Goal: Task Accomplishment & Management: Manage account settings

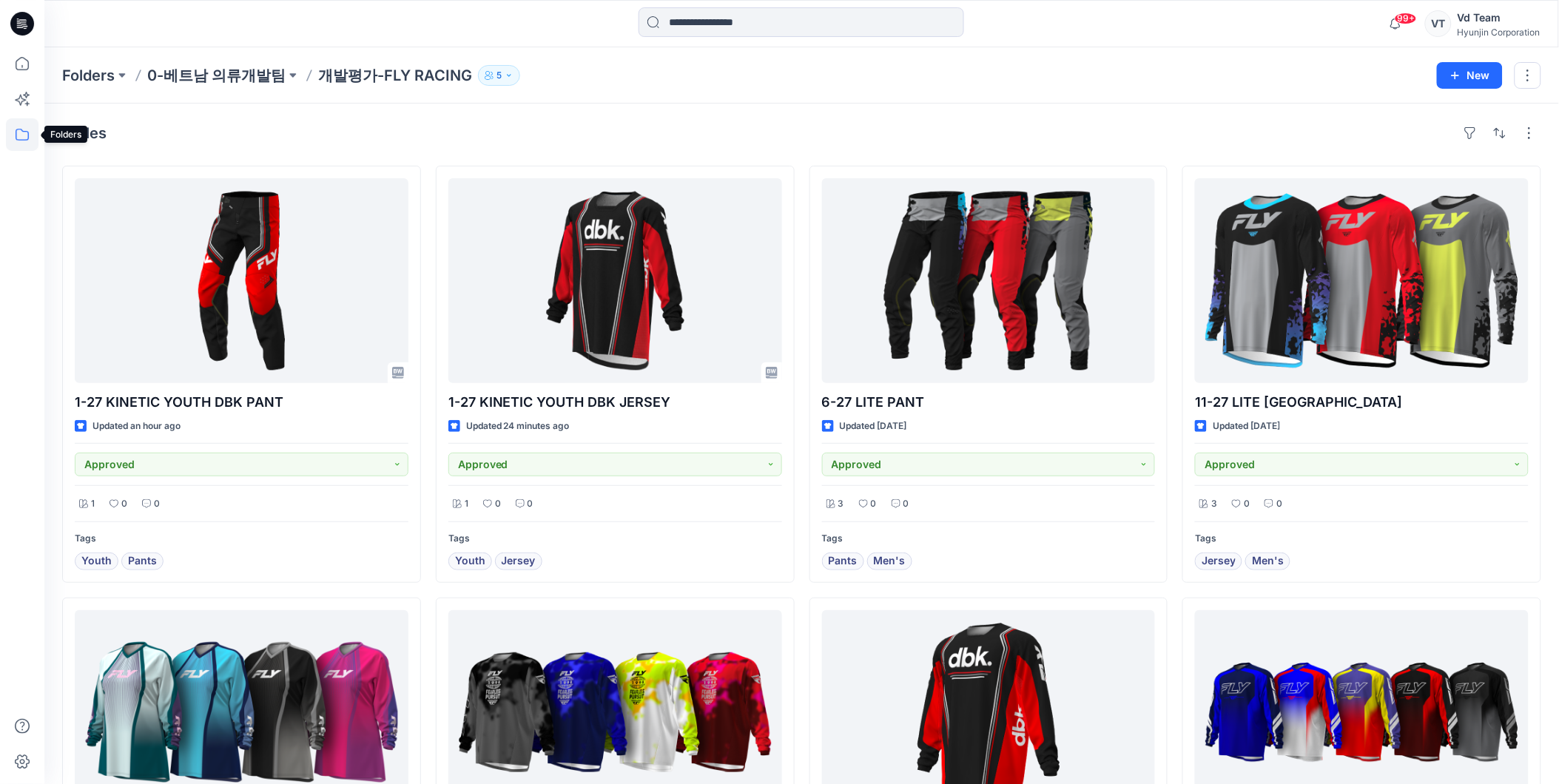
click at [32, 139] on icon at bounding box center [22, 135] width 32 height 32
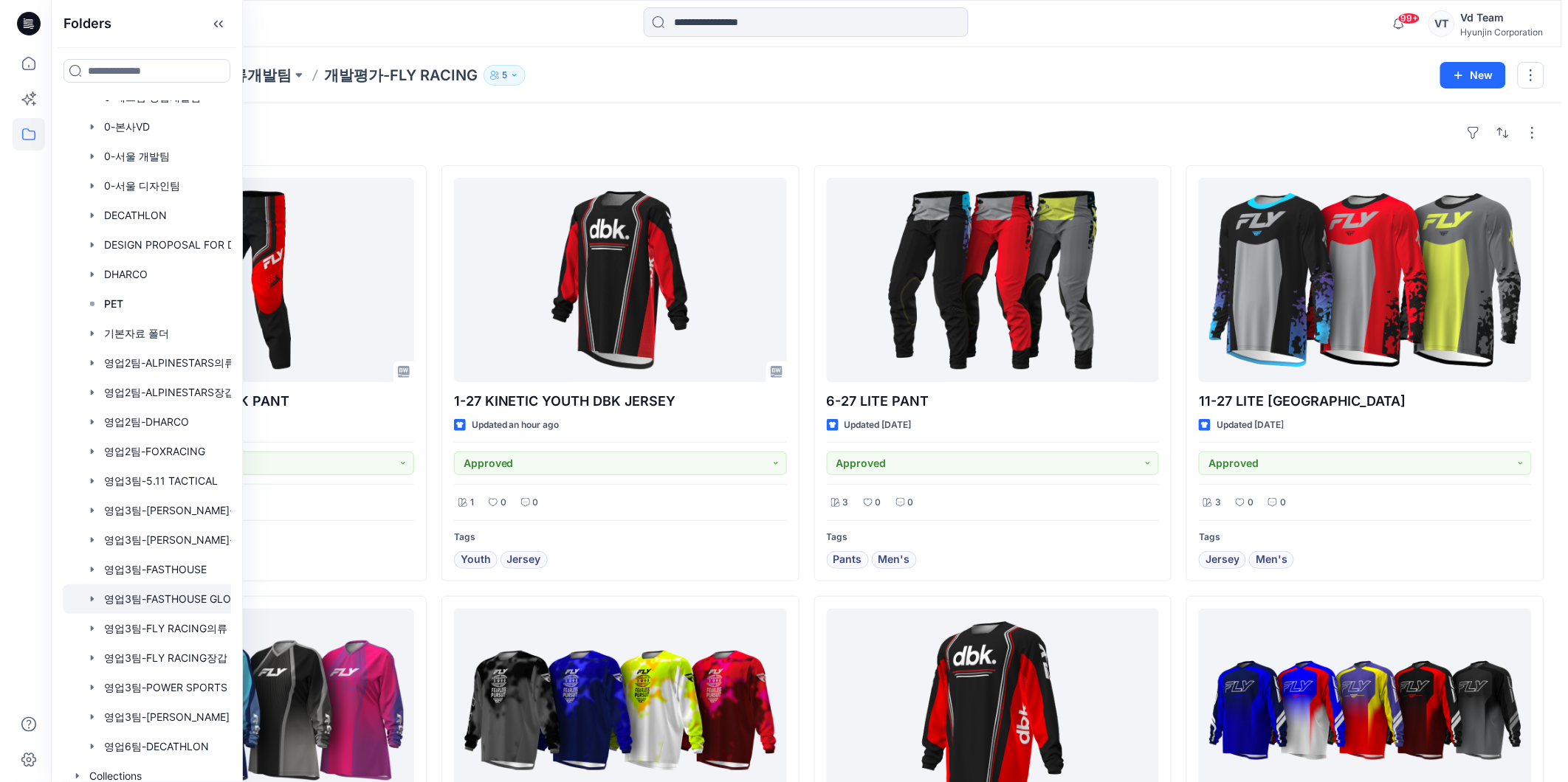
scroll to position [352, 0]
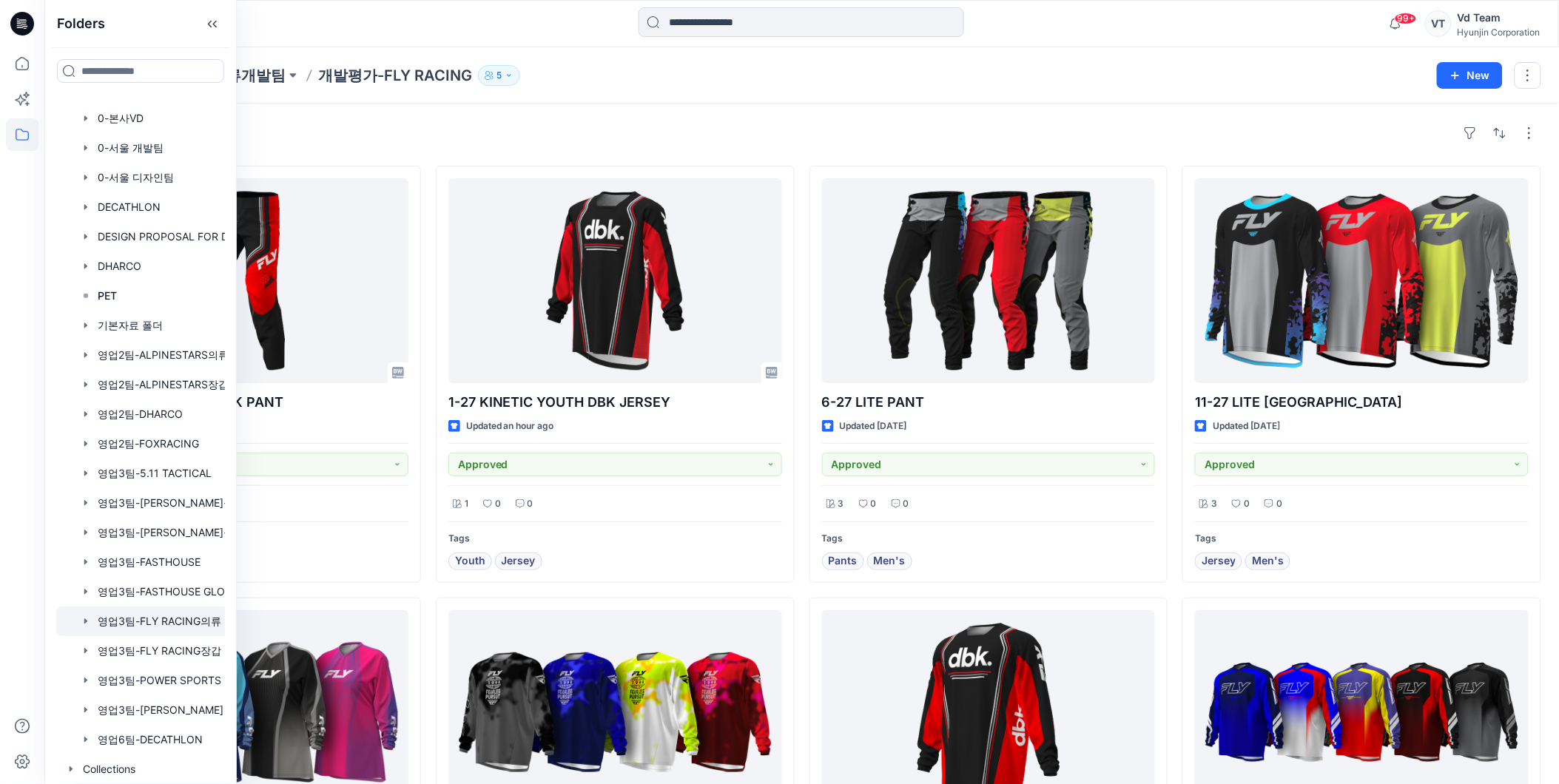
click at [131, 627] on div at bounding box center [159, 621] width 207 height 29
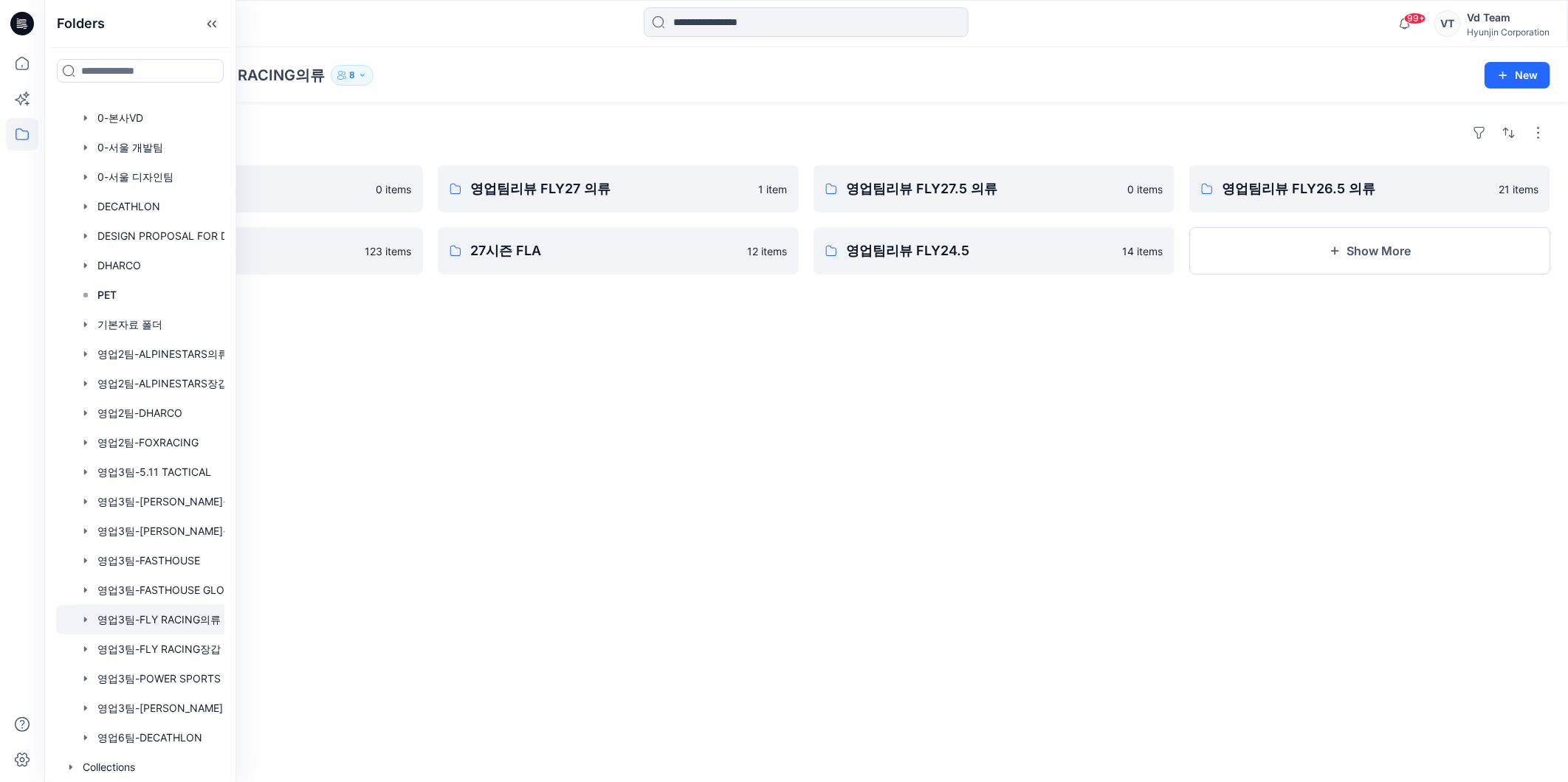
click at [607, 357] on div "Folders 영업팀리뷰 FLY28 의류 0 items 영업팀리뷰 FLY26 의류 123 items 영업팀리뷰 FLY27 의류 1 item 2…" at bounding box center [806, 442] width 1524 height 678
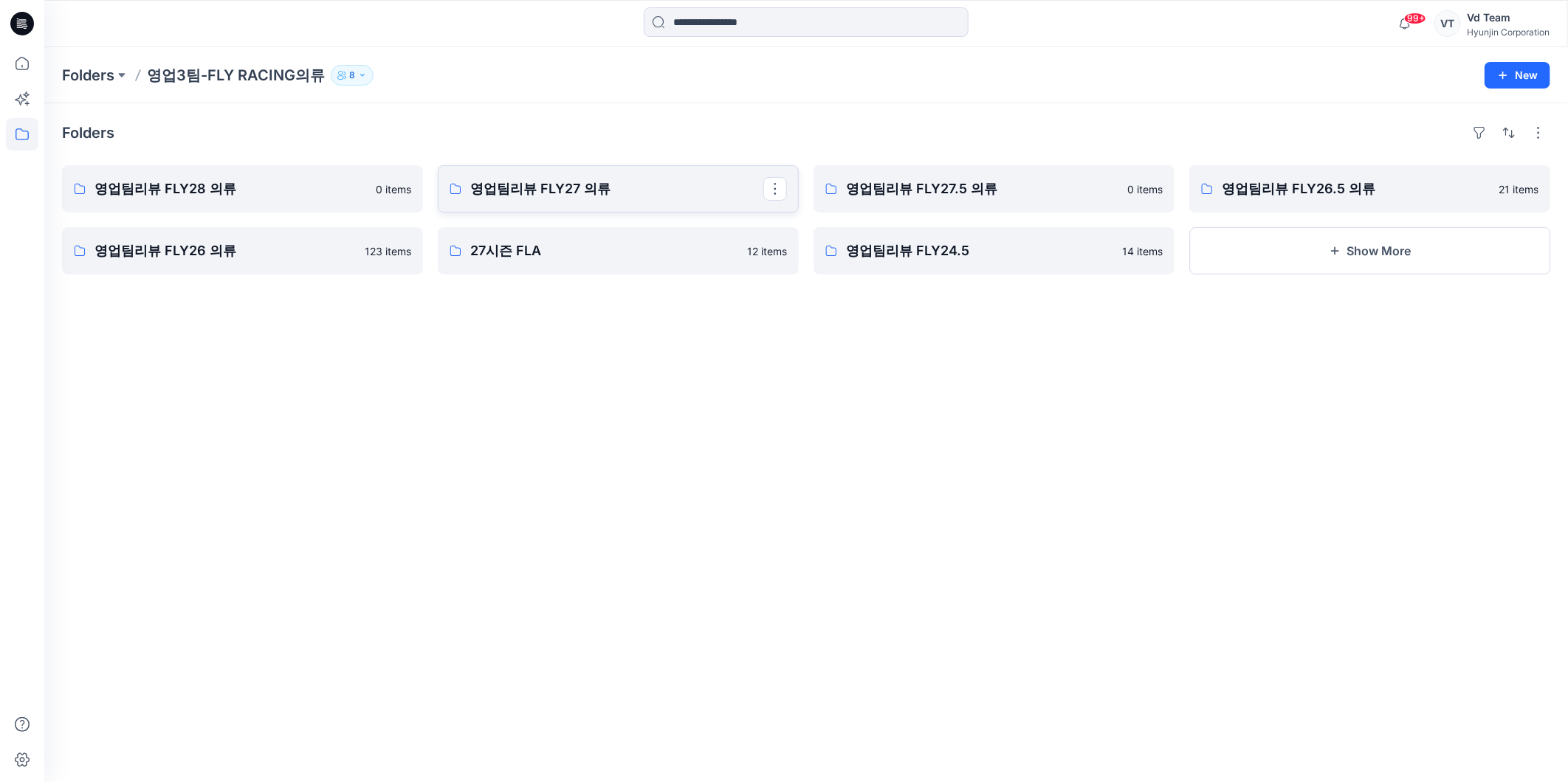
click at [615, 194] on p "영업팀리뷰 FLY27 의류" at bounding box center [617, 189] width 293 height 21
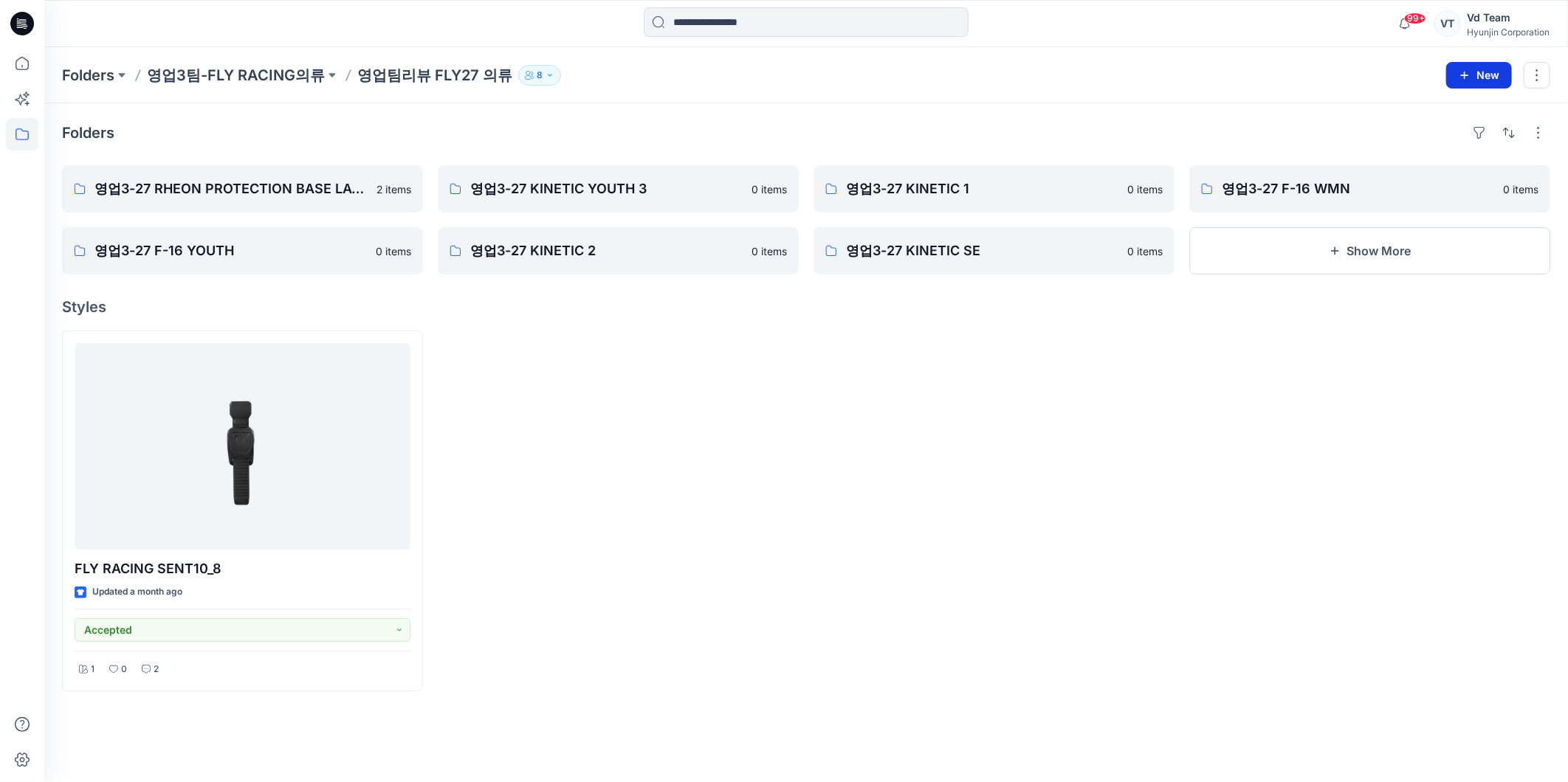
click at [1492, 77] on button "New" at bounding box center [1478, 75] width 66 height 27
click at [1477, 131] on button "New Folder" at bounding box center [1445, 140] width 127 height 27
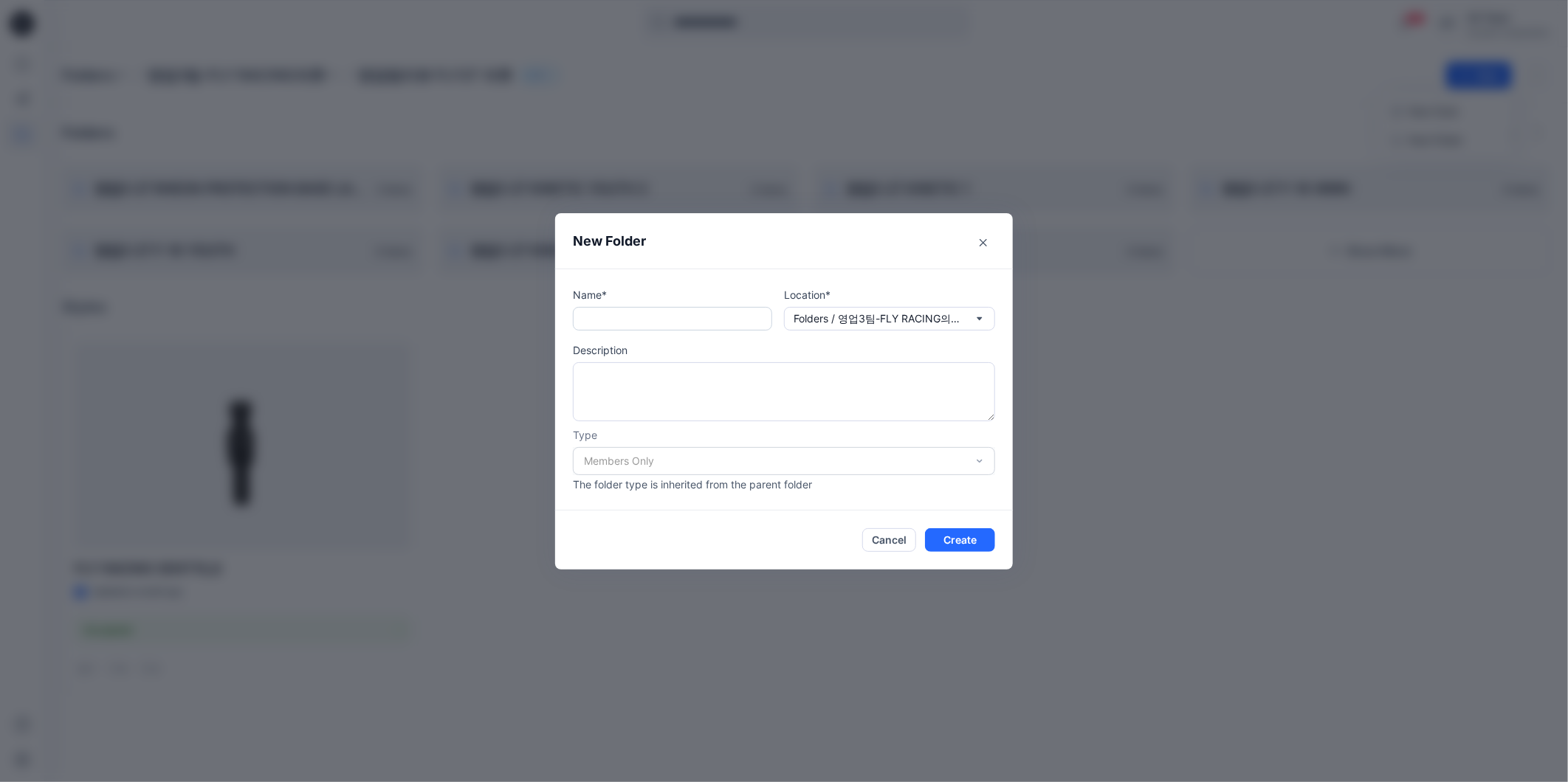
click at [687, 323] on input "text" at bounding box center [672, 319] width 199 height 23
paste input "**********"
drag, startPoint x: 736, startPoint y: 322, endPoint x: 829, endPoint y: 319, distance: 93.0
click at [829, 319] on div "**********" at bounding box center [784, 309] width 422 height 44
type input "**********"
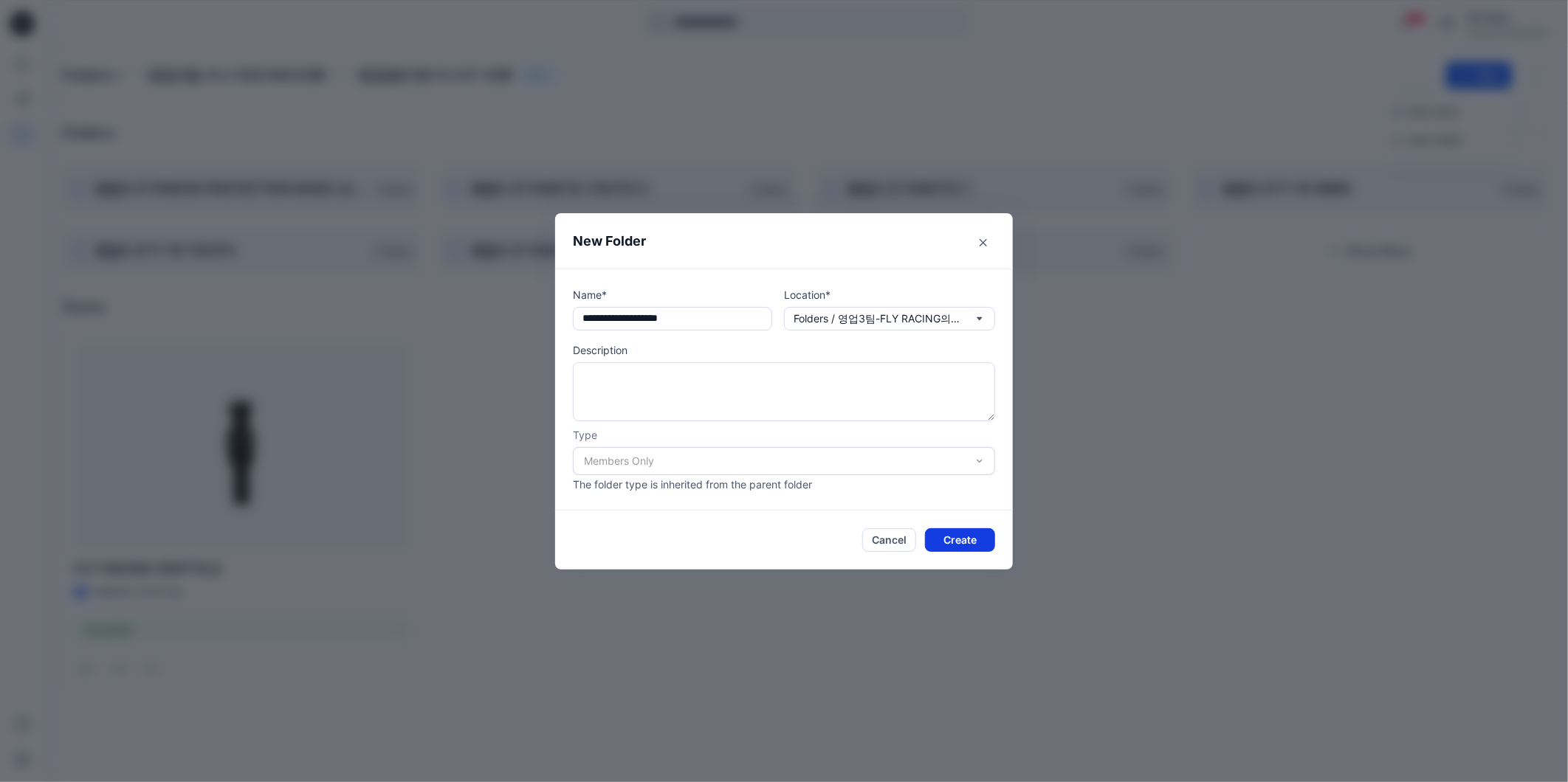
click at [956, 548] on button "Create" at bounding box center [960, 539] width 70 height 23
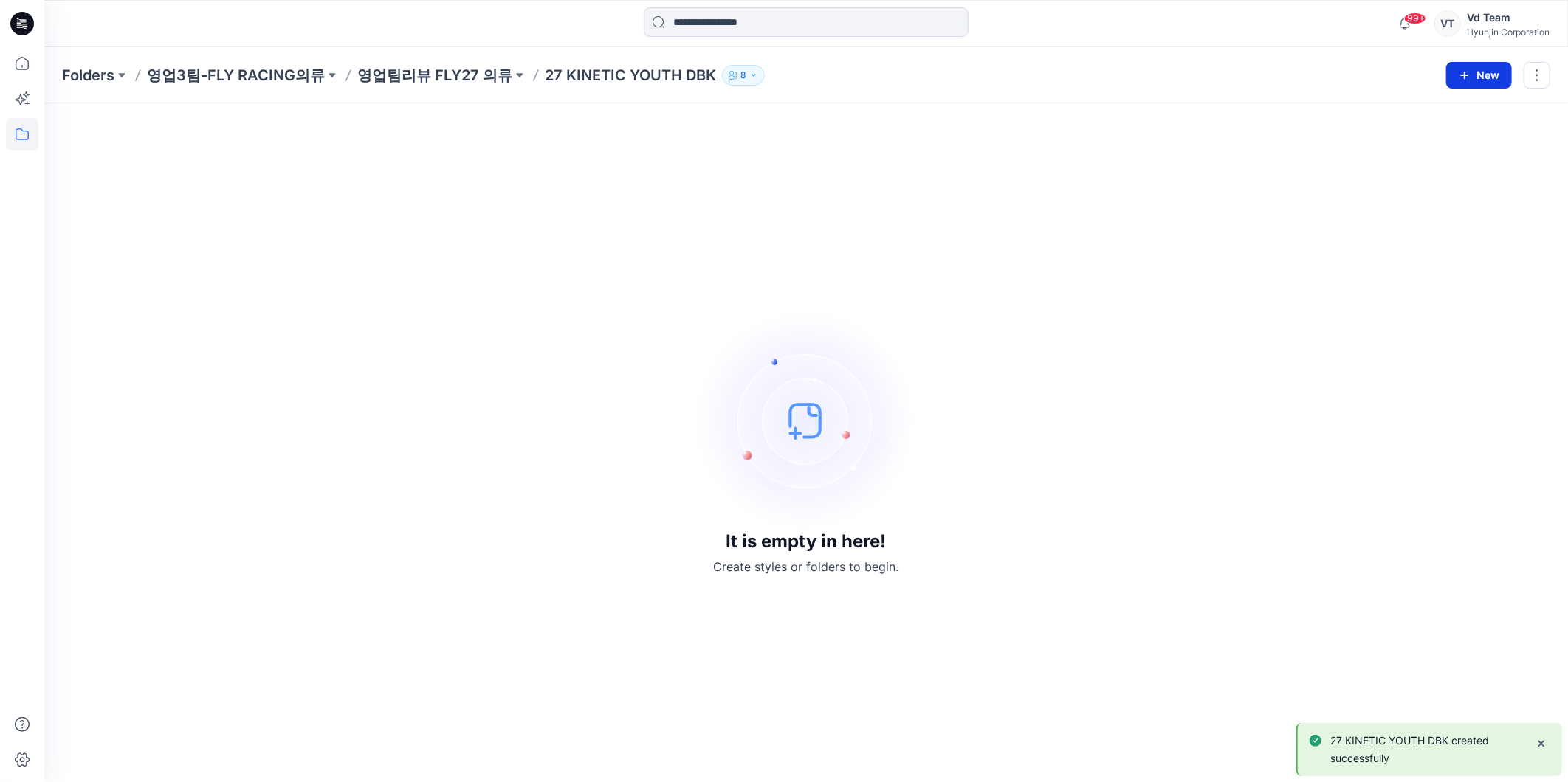
click at [1463, 87] on button "New" at bounding box center [1478, 75] width 66 height 27
click at [1450, 137] on p "New Folder" at bounding box center [1436, 139] width 55 height 15
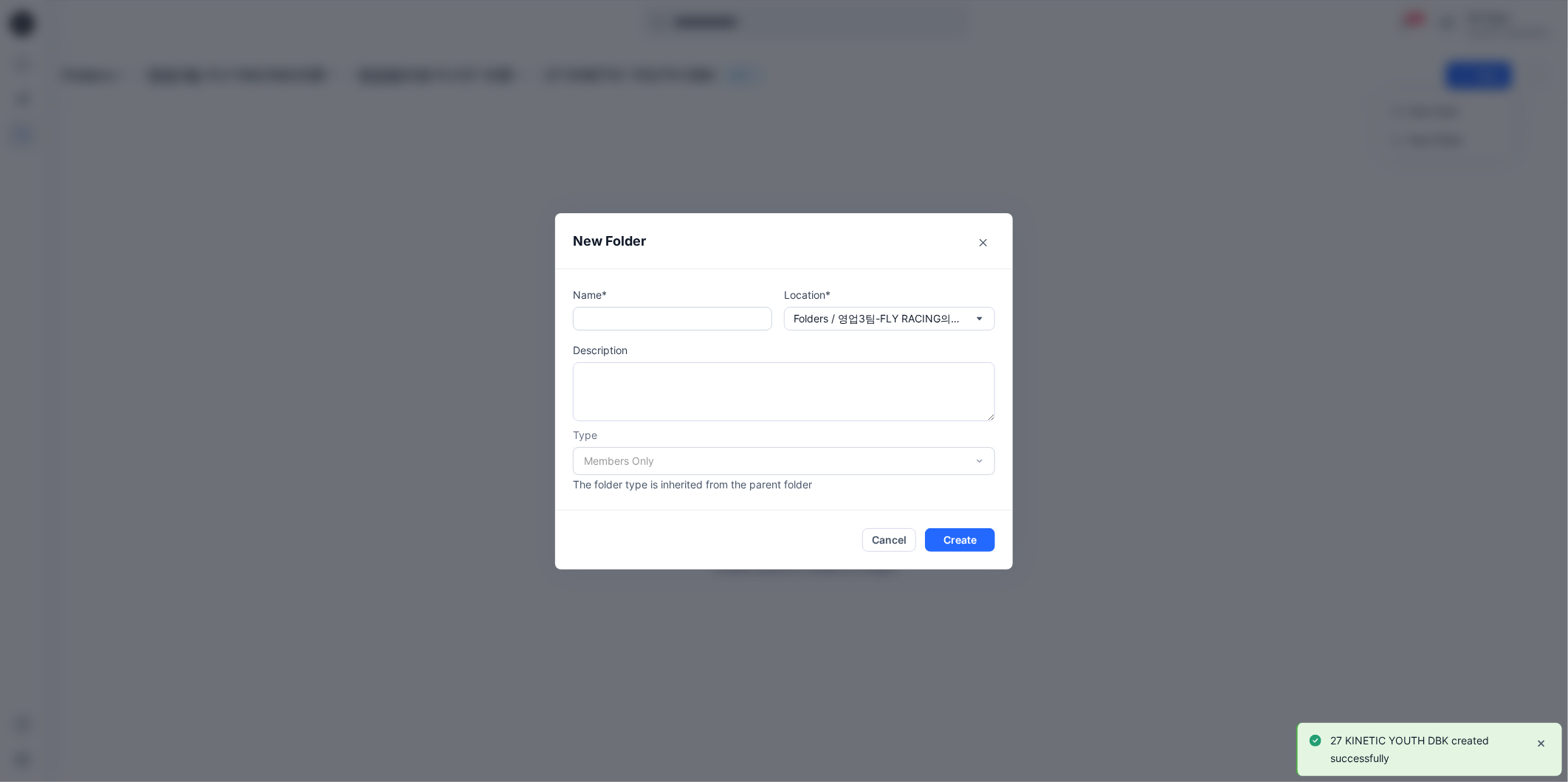
click at [684, 313] on input "text" at bounding box center [672, 319] width 199 height 23
paste input "**********"
type input "**********"
click at [970, 536] on button "Create" at bounding box center [960, 539] width 70 height 23
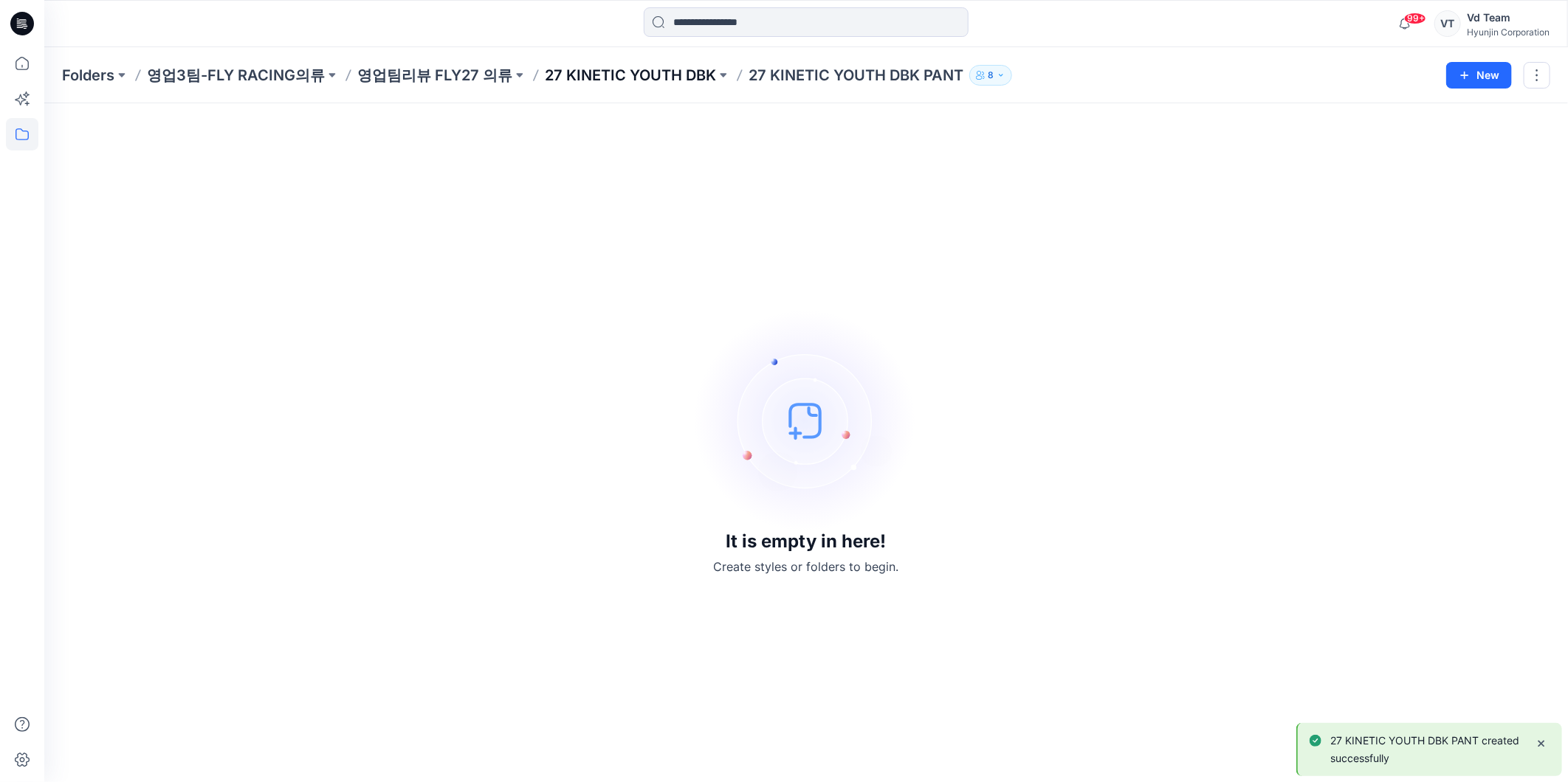
click at [638, 65] on p "27 KINETIC YOUTH DBK" at bounding box center [630, 75] width 172 height 21
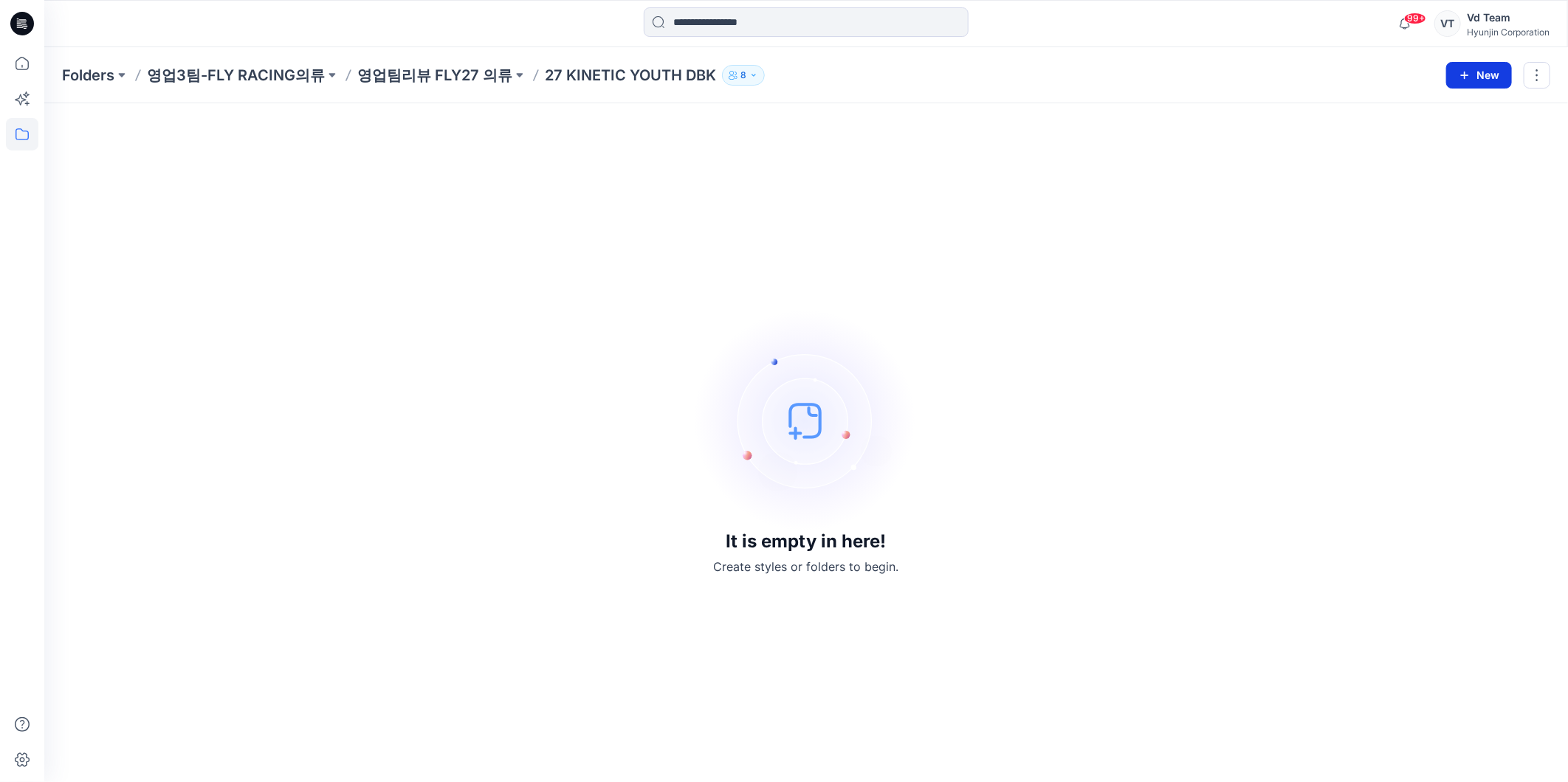
click at [1480, 71] on button "New" at bounding box center [1478, 75] width 66 height 27
click at [1466, 147] on button "New Folder" at bounding box center [1445, 140] width 127 height 27
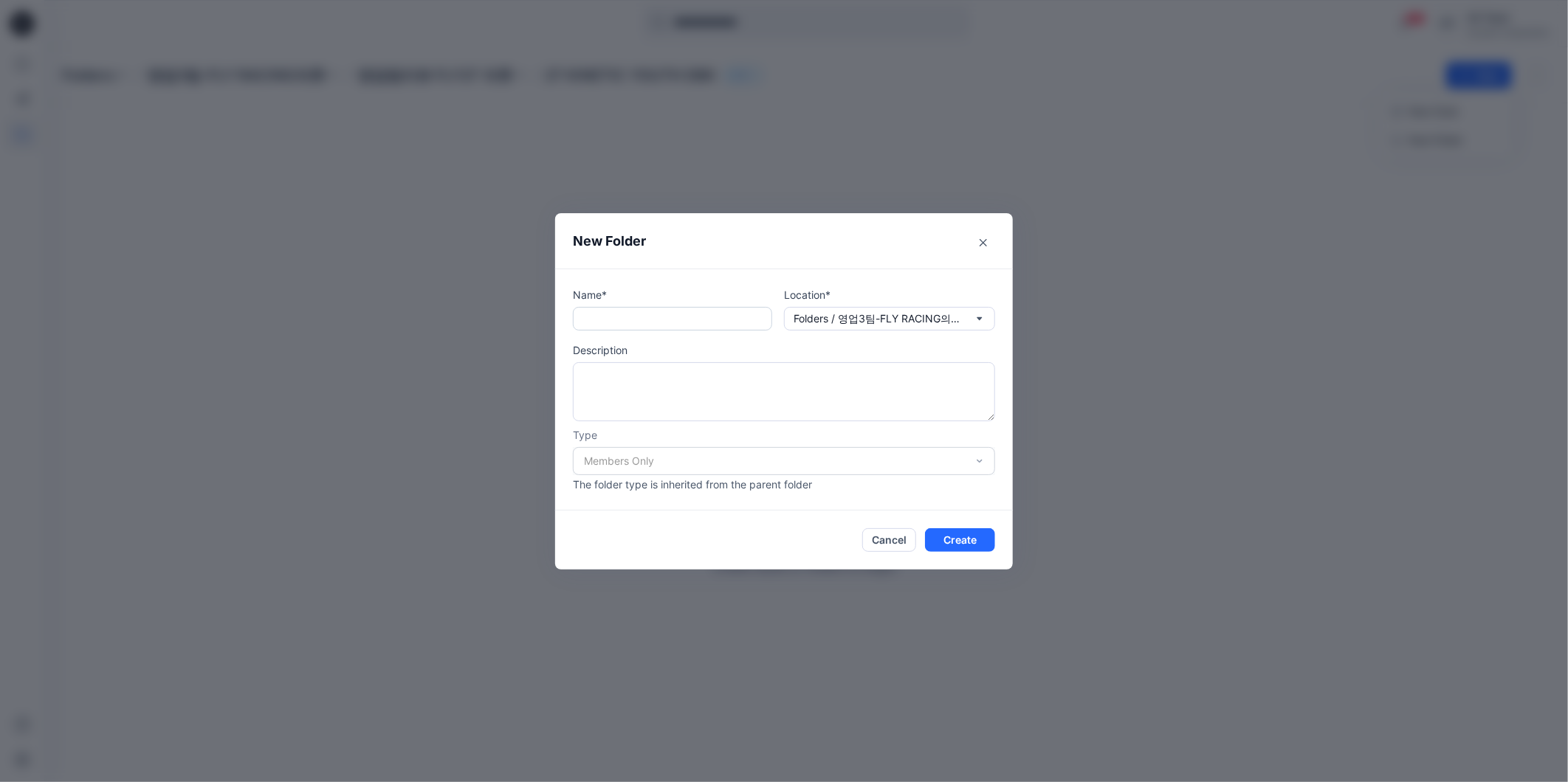
click at [707, 328] on input "text" at bounding box center [672, 319] width 199 height 23
paste input "**********"
type input "**********"
click at [964, 544] on button "Create" at bounding box center [960, 539] width 70 height 23
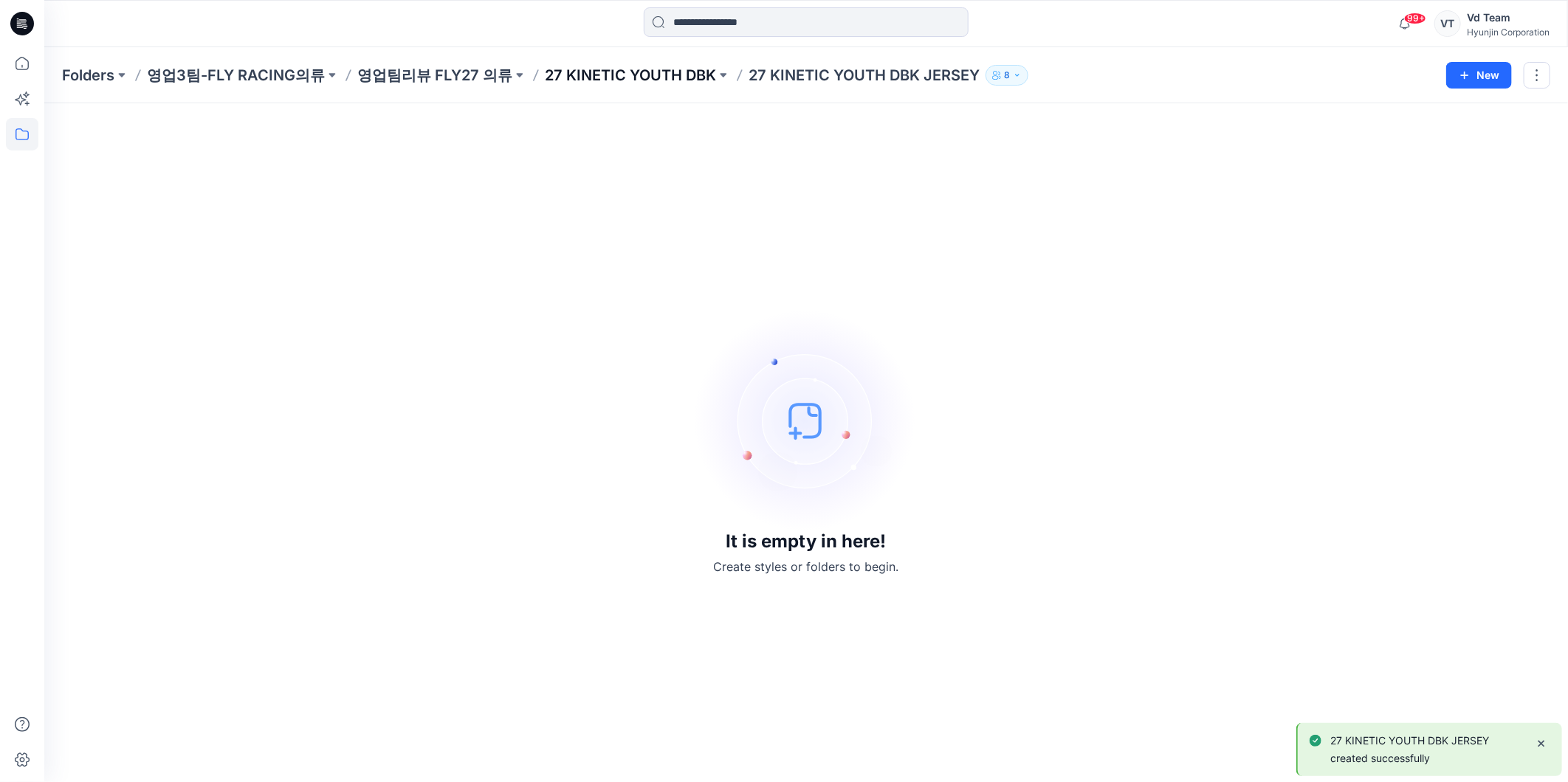
click at [587, 65] on p "27 KINETIC YOUTH DBK" at bounding box center [630, 75] width 172 height 21
click at [460, 80] on p "영업팀리뷰 FLY27 의류" at bounding box center [435, 75] width 155 height 21
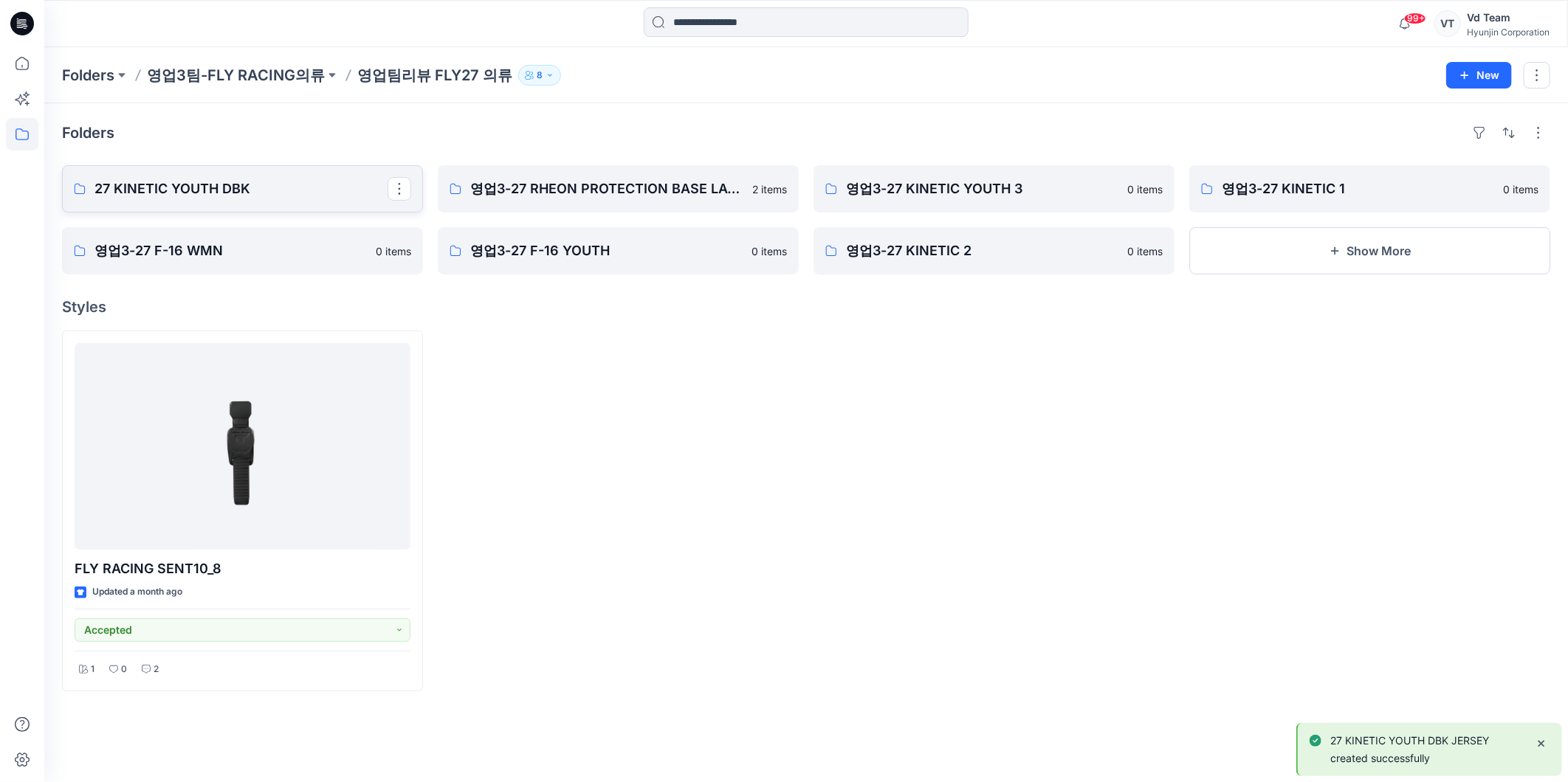
click at [186, 184] on p "27 KINETIC YOUTH DBK" at bounding box center [241, 189] width 293 height 21
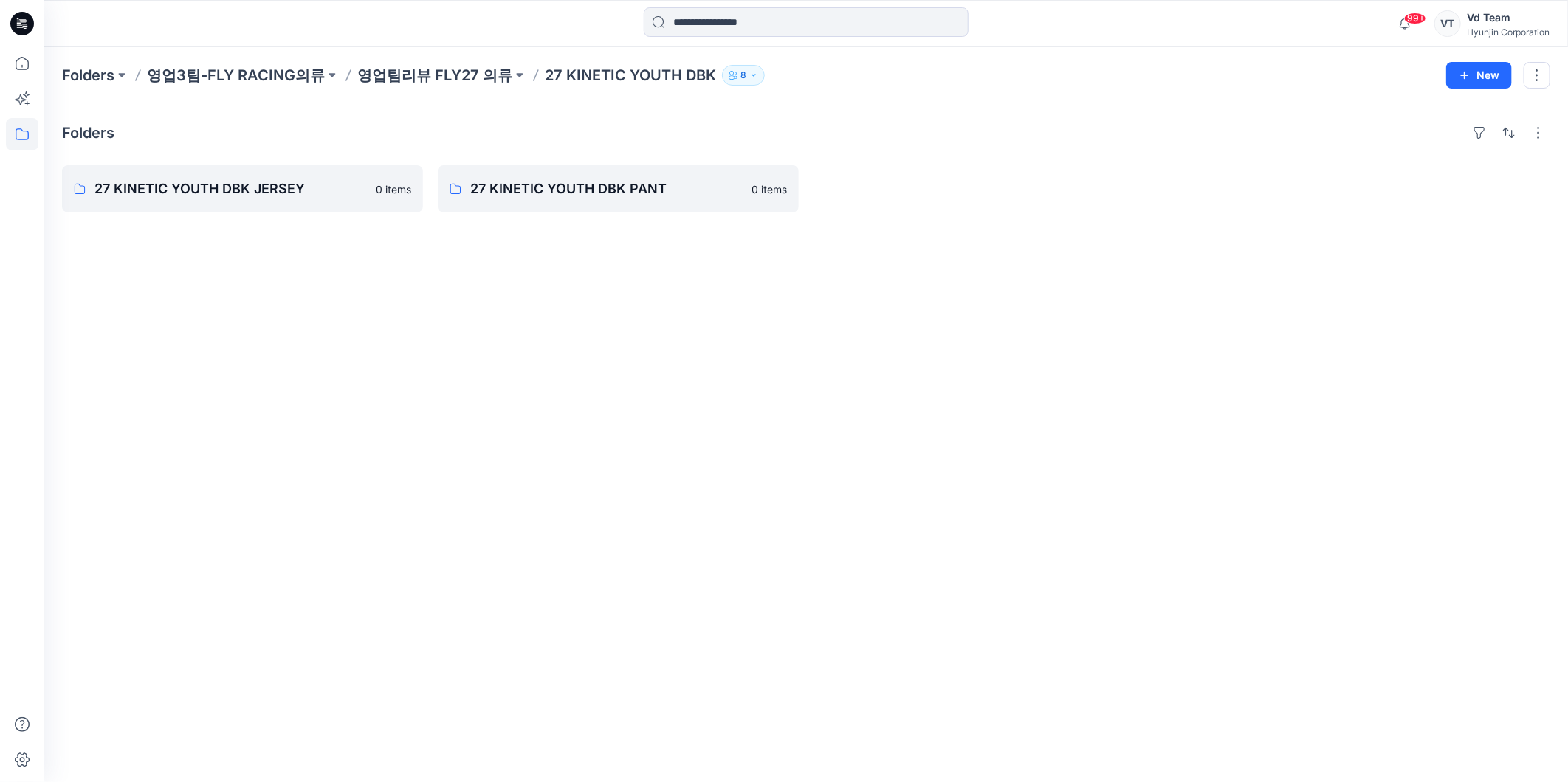
click at [633, 290] on div "Folders 27 KINETIC YOUTH DBK JERSEY 0 items 27 KINETIC YOUTH DBK PANT 0 items" at bounding box center [806, 442] width 1524 height 678
click at [611, 318] on div "Folders 27 KINETIC YOUTH DBK JERSEY 0 items 27 KINETIC YOUTH DBK PANT 0 items" at bounding box center [806, 442] width 1524 height 678
drag, startPoint x: 771, startPoint y: 322, endPoint x: 857, endPoint y: 317, distance: 86.1
click at [775, 322] on div "Folders 27 KINETIC YOUTH DBK JERSEY 0 items 27 KINETIC YOUTH DBK PANT 0 items" at bounding box center [806, 442] width 1524 height 678
click at [884, 482] on div "Folders 27 KINETIC YOUTH DBK JERSEY 0 items 27 KINETIC YOUTH DBK PANT 0 items" at bounding box center [806, 442] width 1524 height 678
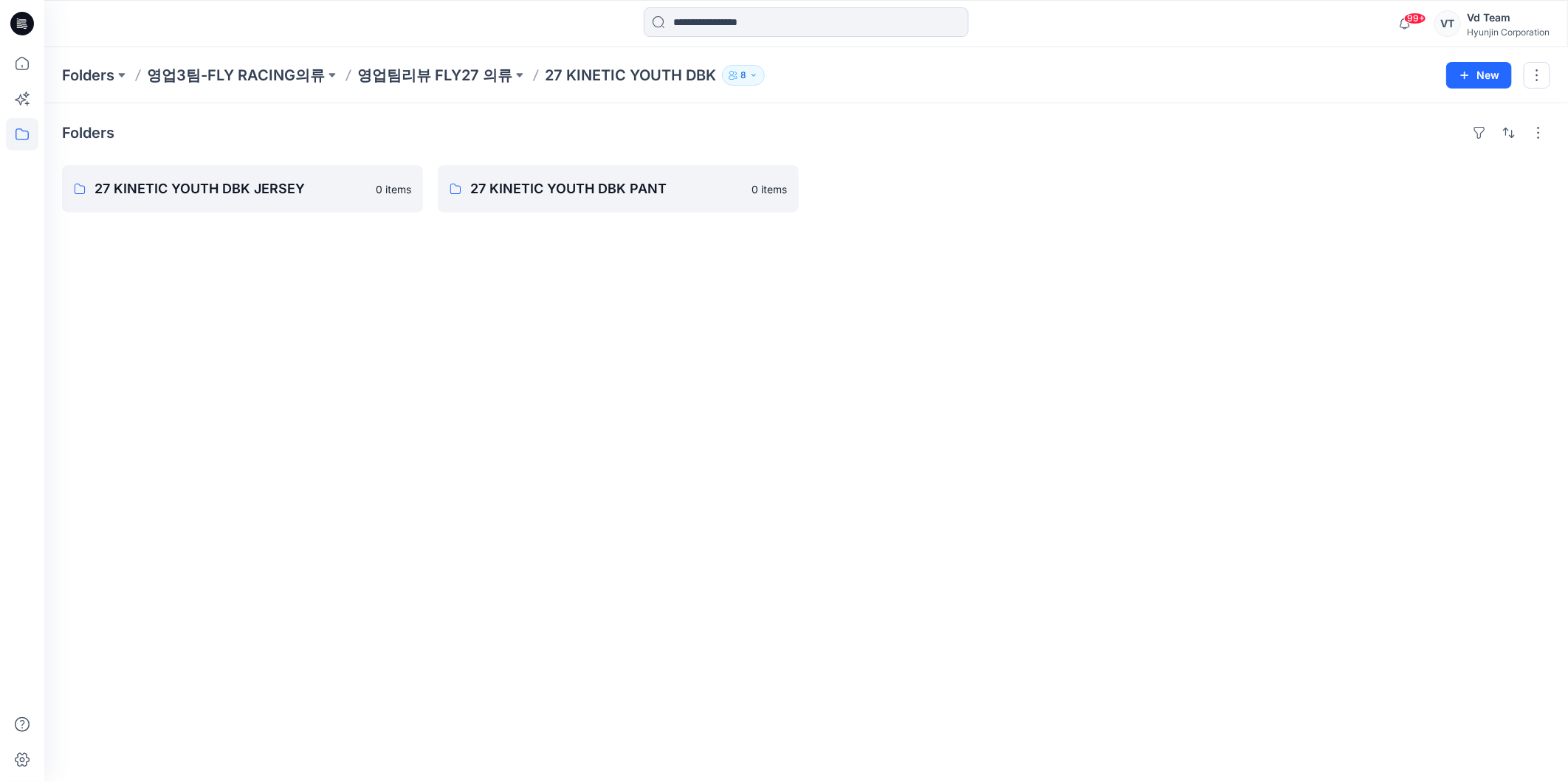
drag, startPoint x: 603, startPoint y: 636, endPoint x: 580, endPoint y: 655, distance: 29.8
click at [602, 639] on div "Folders 27 KINETIC YOUTH DBK JERSEY 0 items 27 KINETIC YOUTH DBK PANT 0 items" at bounding box center [806, 442] width 1524 height 678
click at [511, 384] on div "Folders 27 KINETIC YOUTH DBK JERSEY 0 items 27 KINETIC YOUTH DBK PANT 0 items" at bounding box center [806, 442] width 1524 height 678
drag, startPoint x: 18, startPoint y: 136, endPoint x: 18, endPoint y: 102, distance: 34.0
click at [18, 136] on icon at bounding box center [22, 134] width 32 height 32
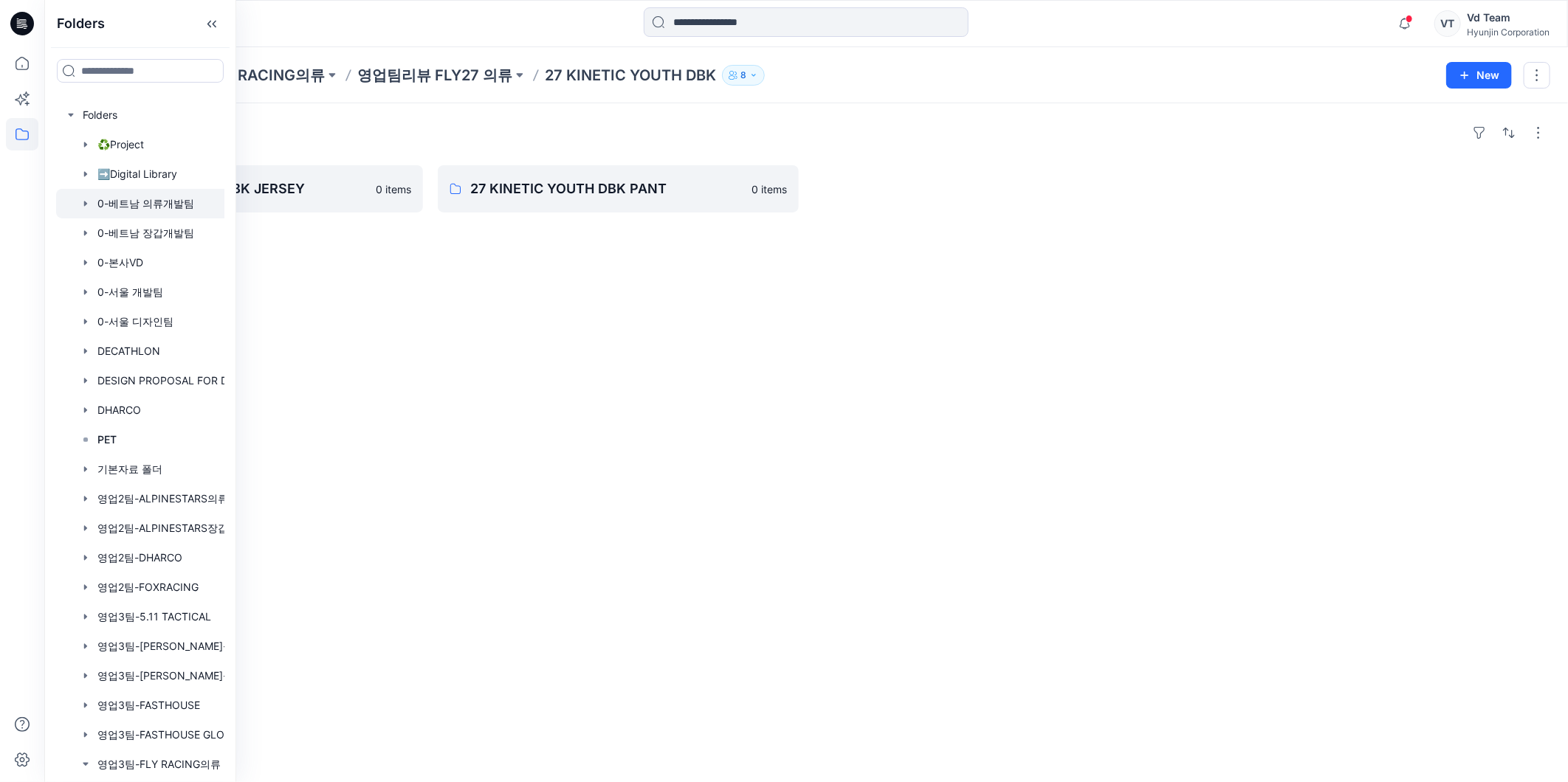
click at [135, 211] on div at bounding box center [174, 204] width 236 height 29
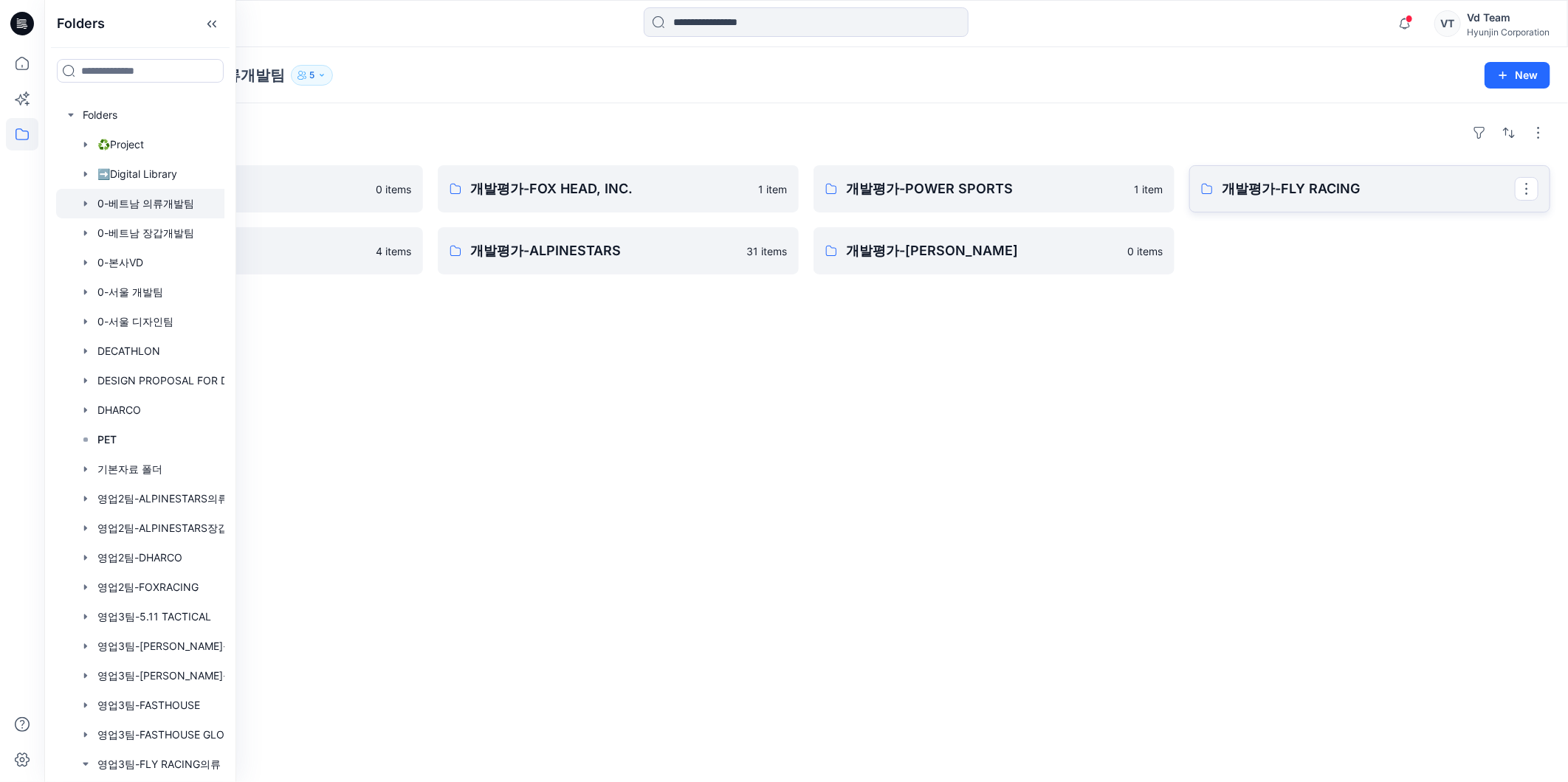
click at [1359, 200] on link "개발평가-FLY RACING" at bounding box center [1370, 188] width 361 height 47
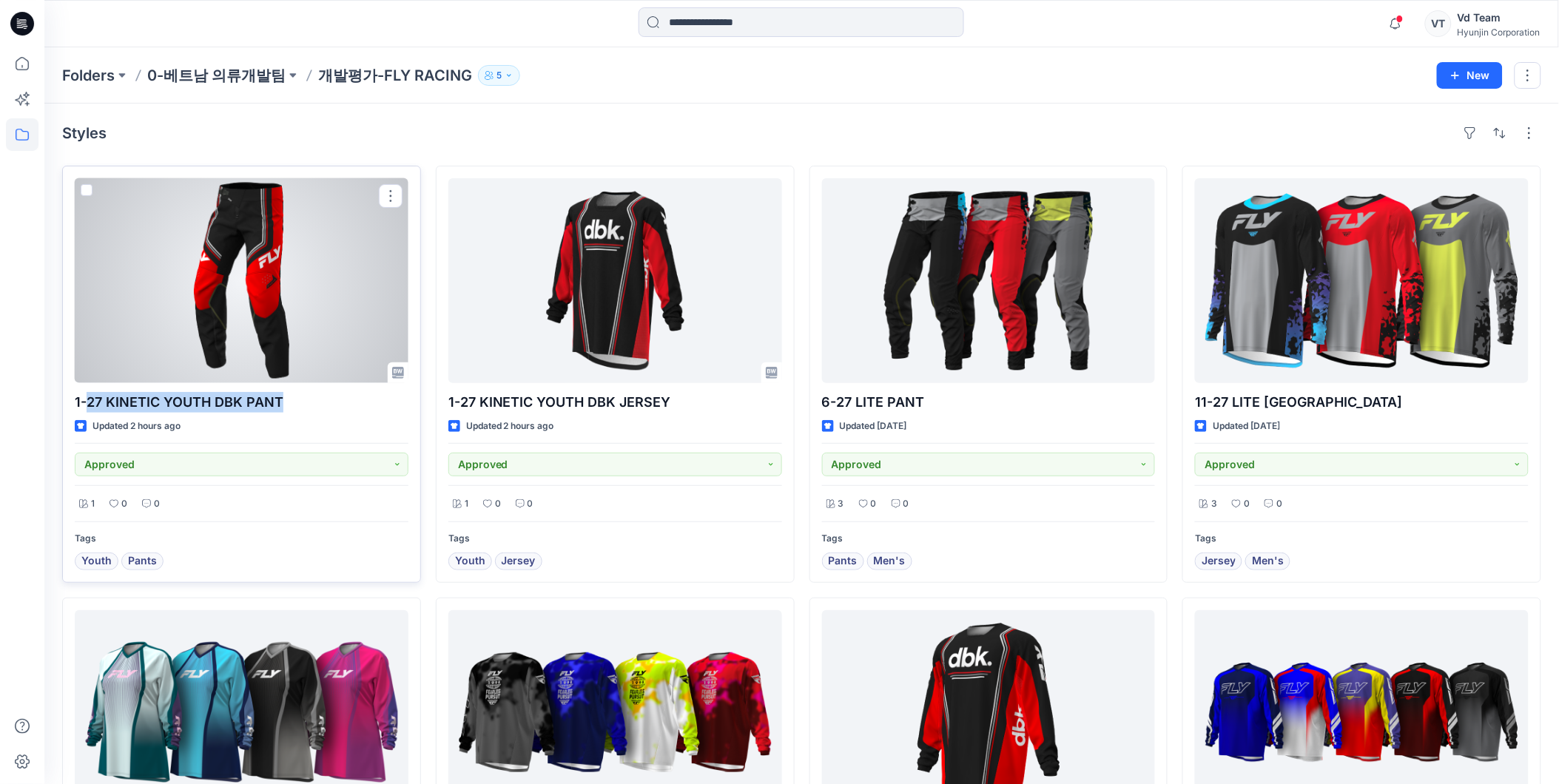
drag, startPoint x: 290, startPoint y: 401, endPoint x: 89, endPoint y: 405, distance: 201.0
click at [89, 405] on p "1-27 KINETIC YOUTH DBK PANT" at bounding box center [241, 403] width 333 height 21
copy p "27 KINETIC YOUTH DBK PANT"
click at [85, 192] on span at bounding box center [86, 190] width 12 height 12
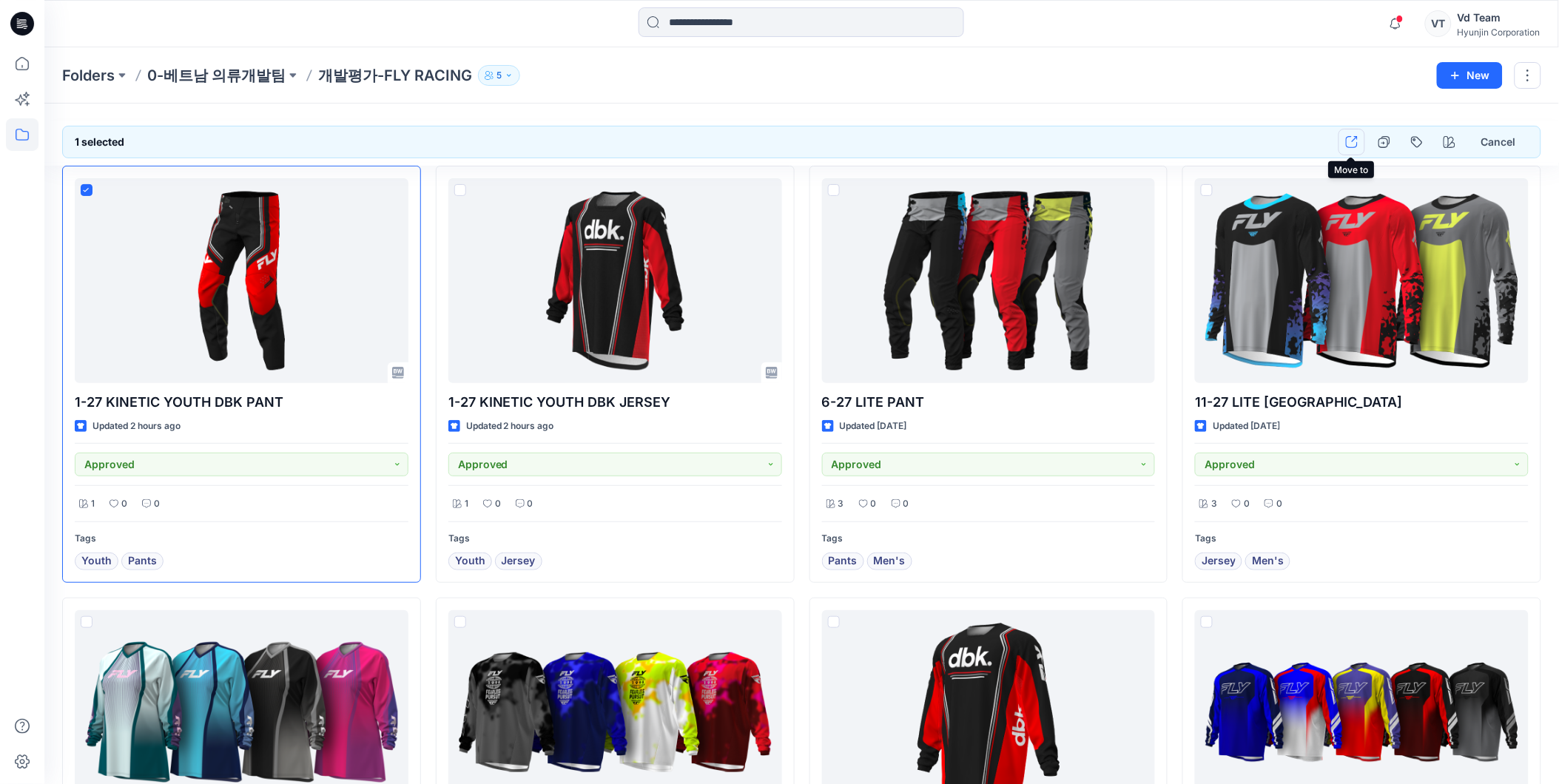
click at [1347, 139] on icon "button" at bounding box center [1352, 142] width 12 height 12
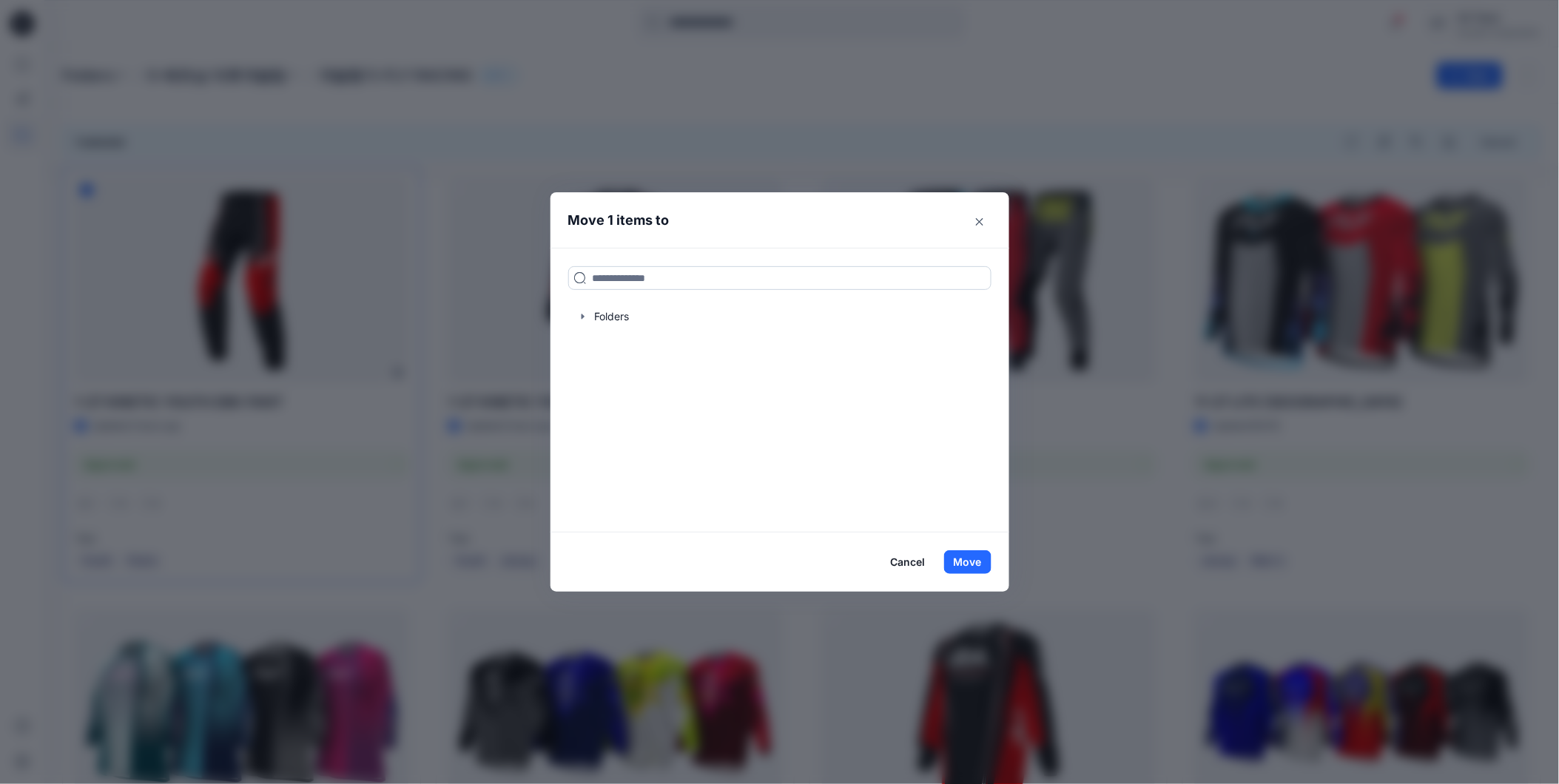
click at [612, 280] on input at bounding box center [780, 277] width 423 height 24
paste input "**********"
type input "**********"
click at [741, 319] on p "영업팀리뷰 FLY27 의류" at bounding box center [716, 327] width 93 height 15
click at [972, 564] on button "Move" at bounding box center [968, 562] width 47 height 24
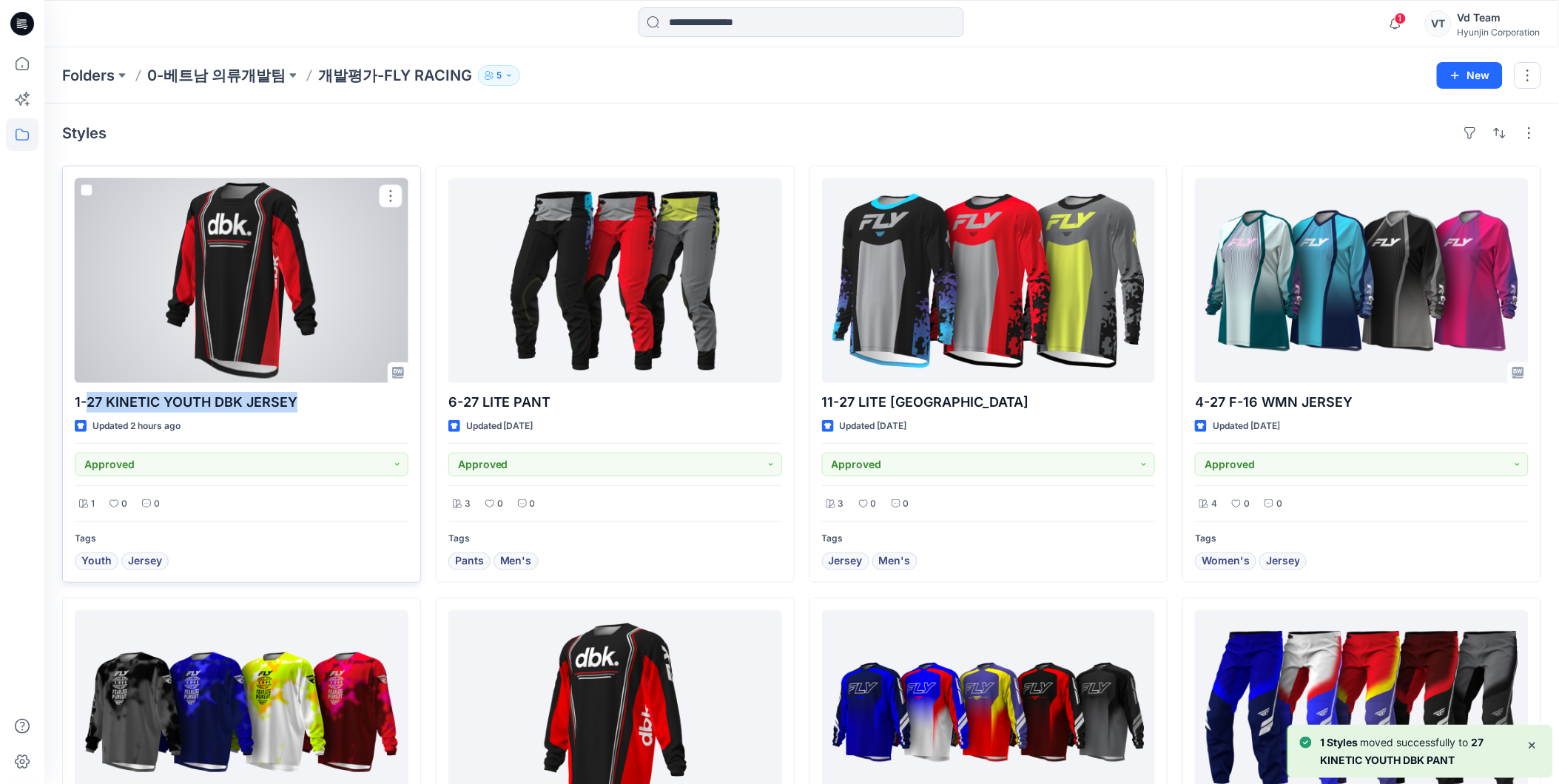
drag, startPoint x: 324, startPoint y: 401, endPoint x: 87, endPoint y: 410, distance: 237.2
click at [87, 410] on p "1-27 KINETIC YOUTH DBK JERSEY" at bounding box center [241, 403] width 333 height 21
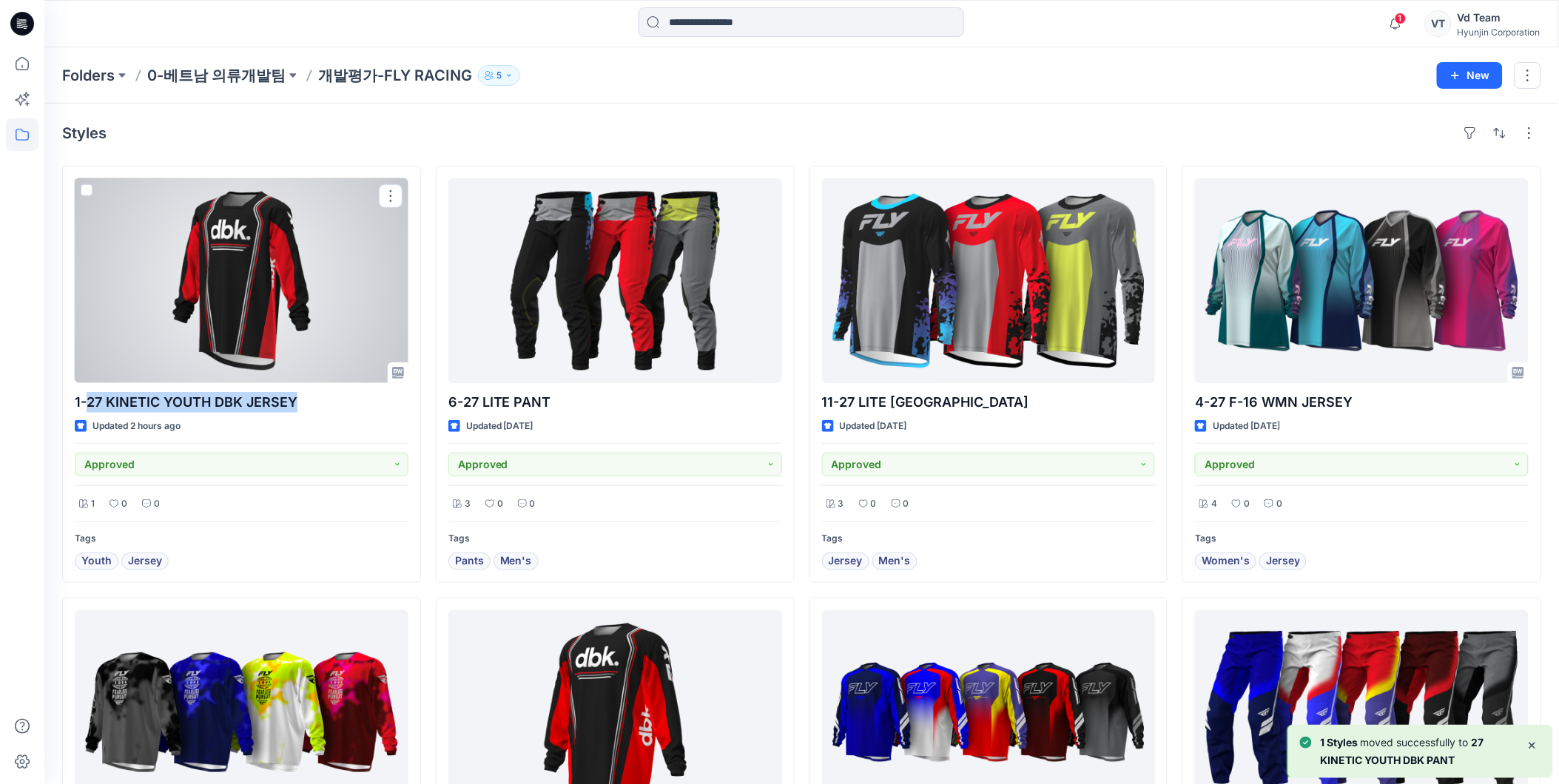
copy p "27 KINETIC YOUTH DBK JERSEY"
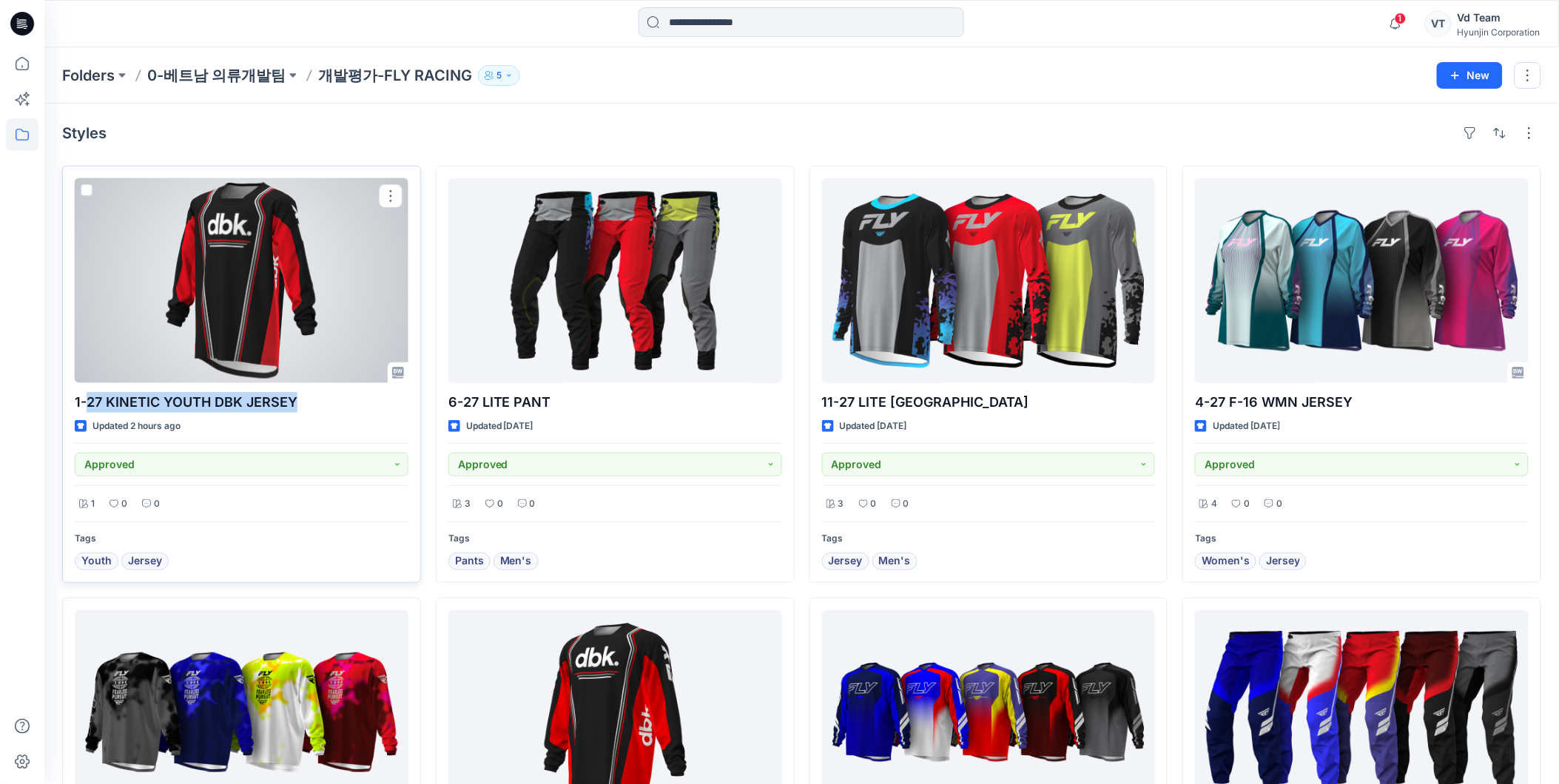
click at [90, 191] on span at bounding box center [86, 190] width 12 height 12
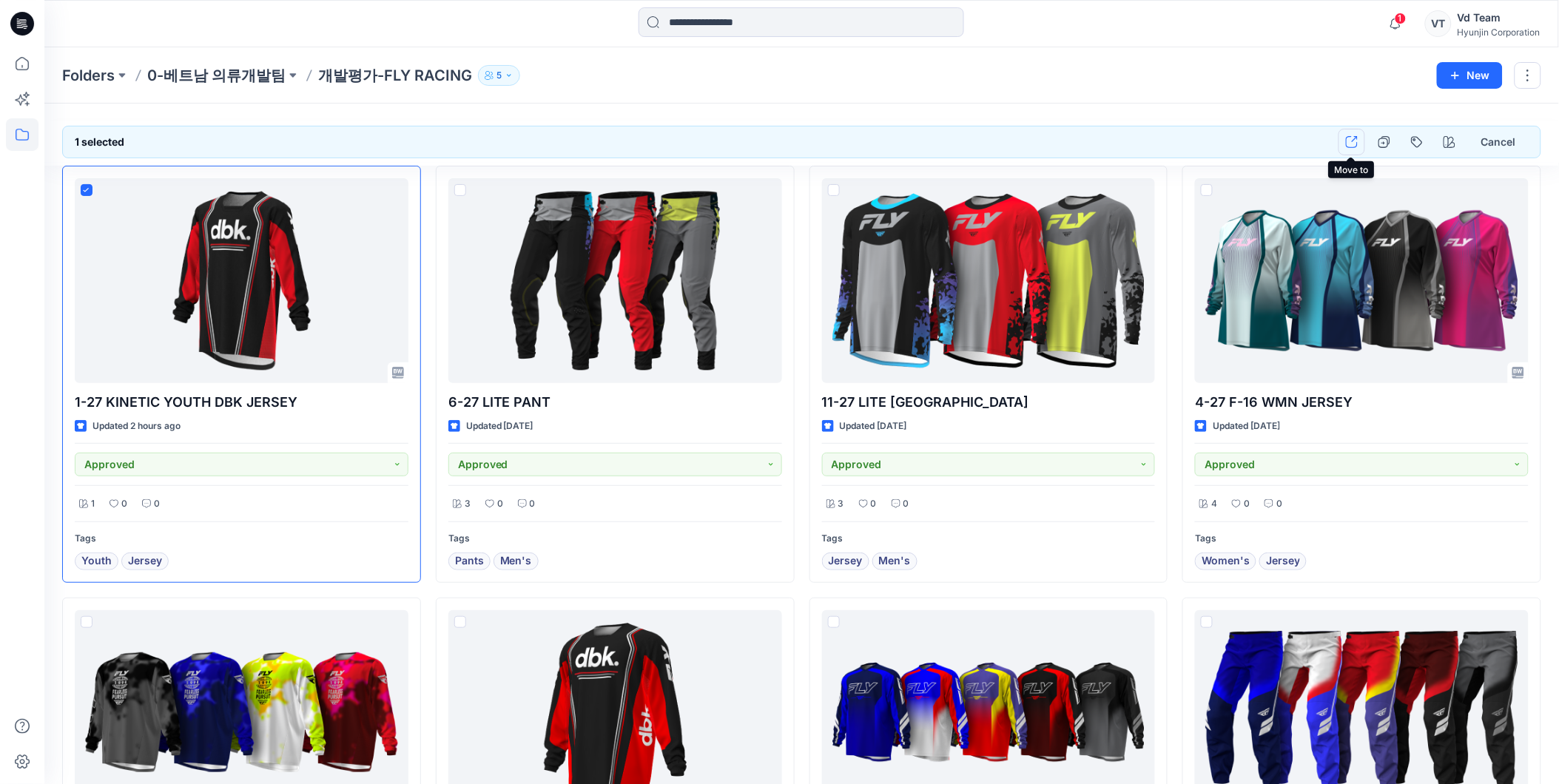
click at [1355, 145] on icon "button" at bounding box center [1352, 142] width 12 height 12
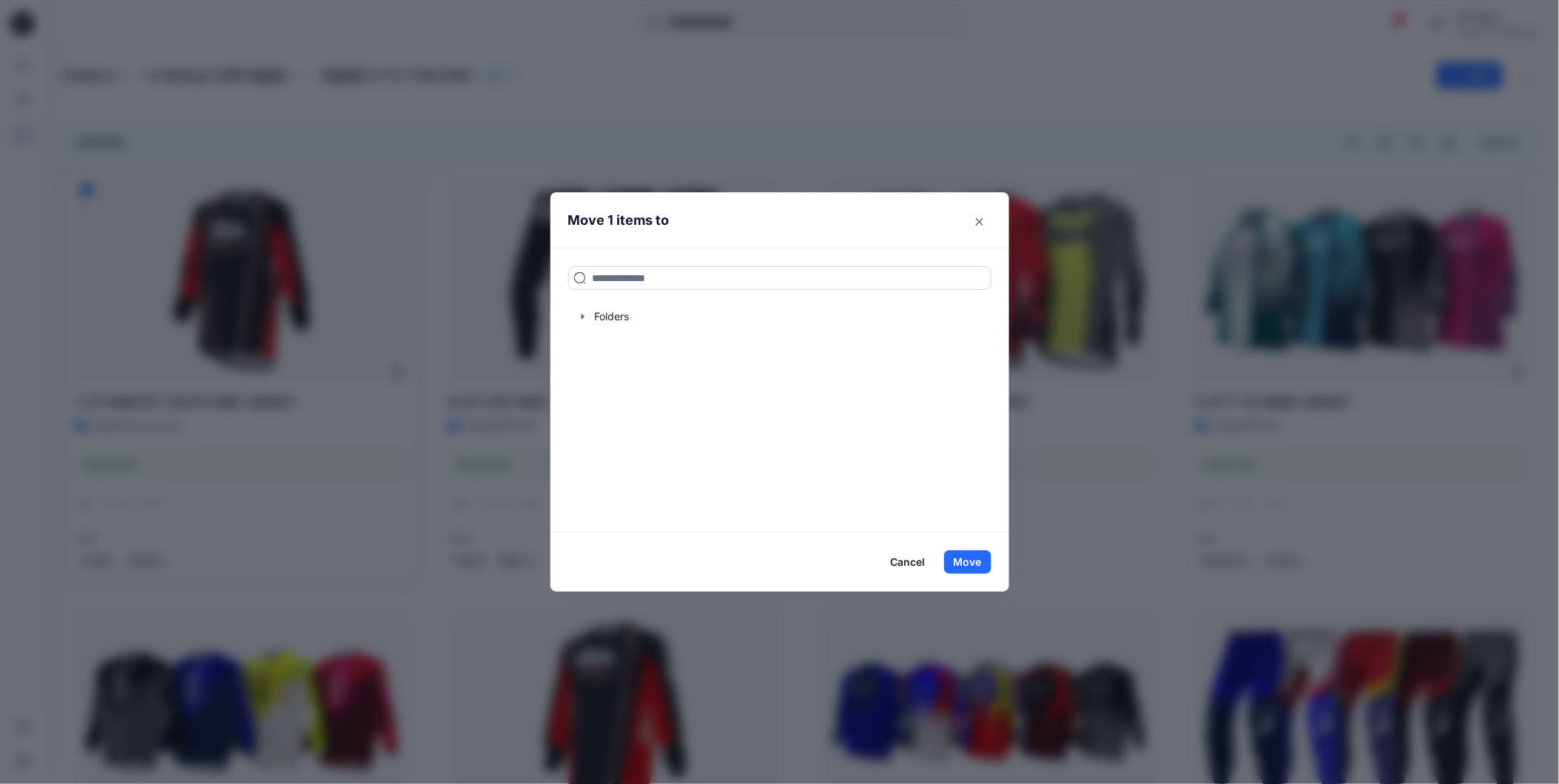
click at [859, 282] on input at bounding box center [780, 277] width 423 height 24
paste input "**********"
type input "**********"
click at [810, 318] on div "27 KINETIC YOUTH DBK JERSEY" at bounding box center [727, 311] width 306 height 18
click at [963, 552] on button "Move" at bounding box center [968, 562] width 47 height 24
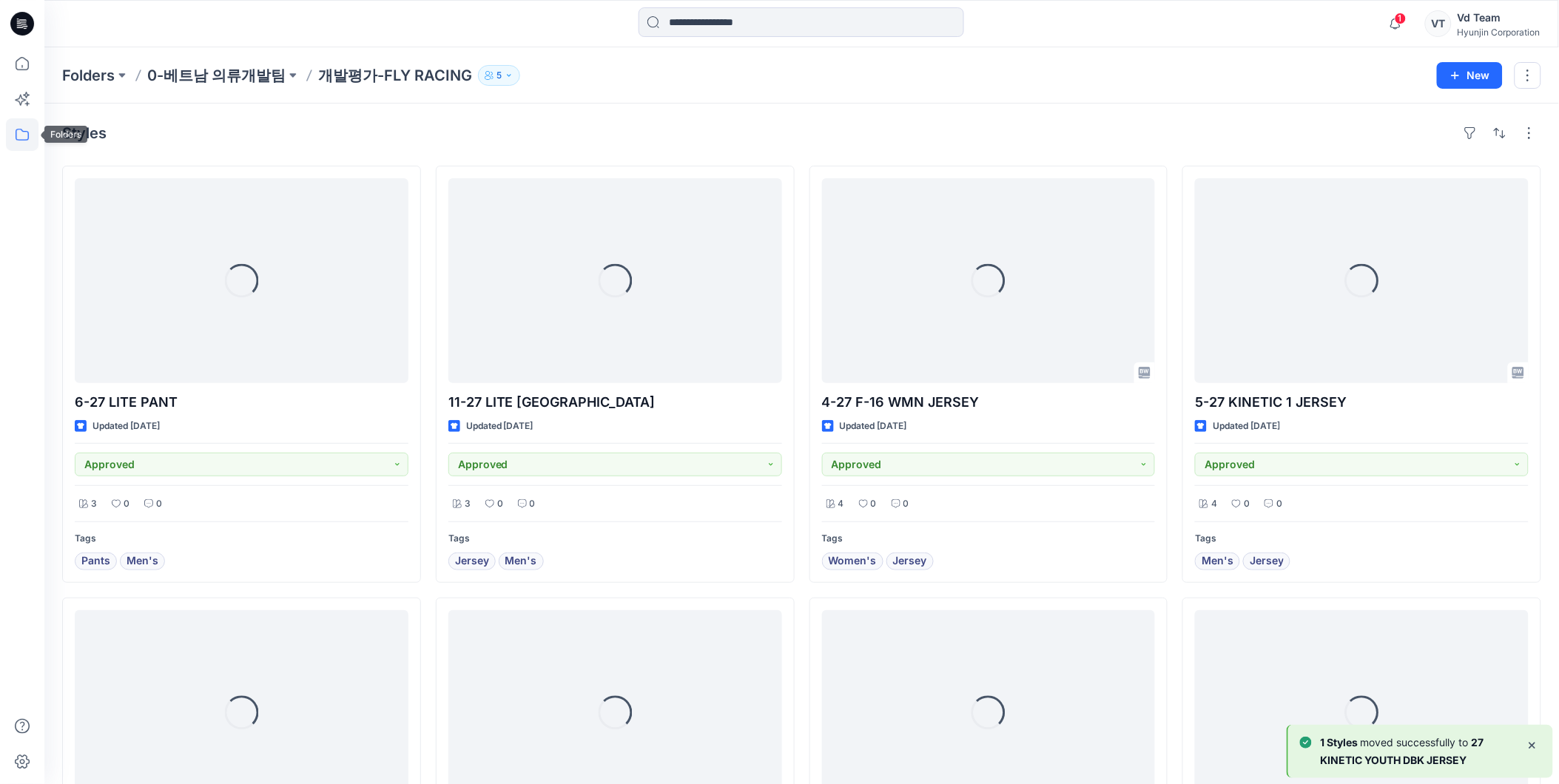
click at [19, 135] on icon at bounding box center [22, 135] width 32 height 32
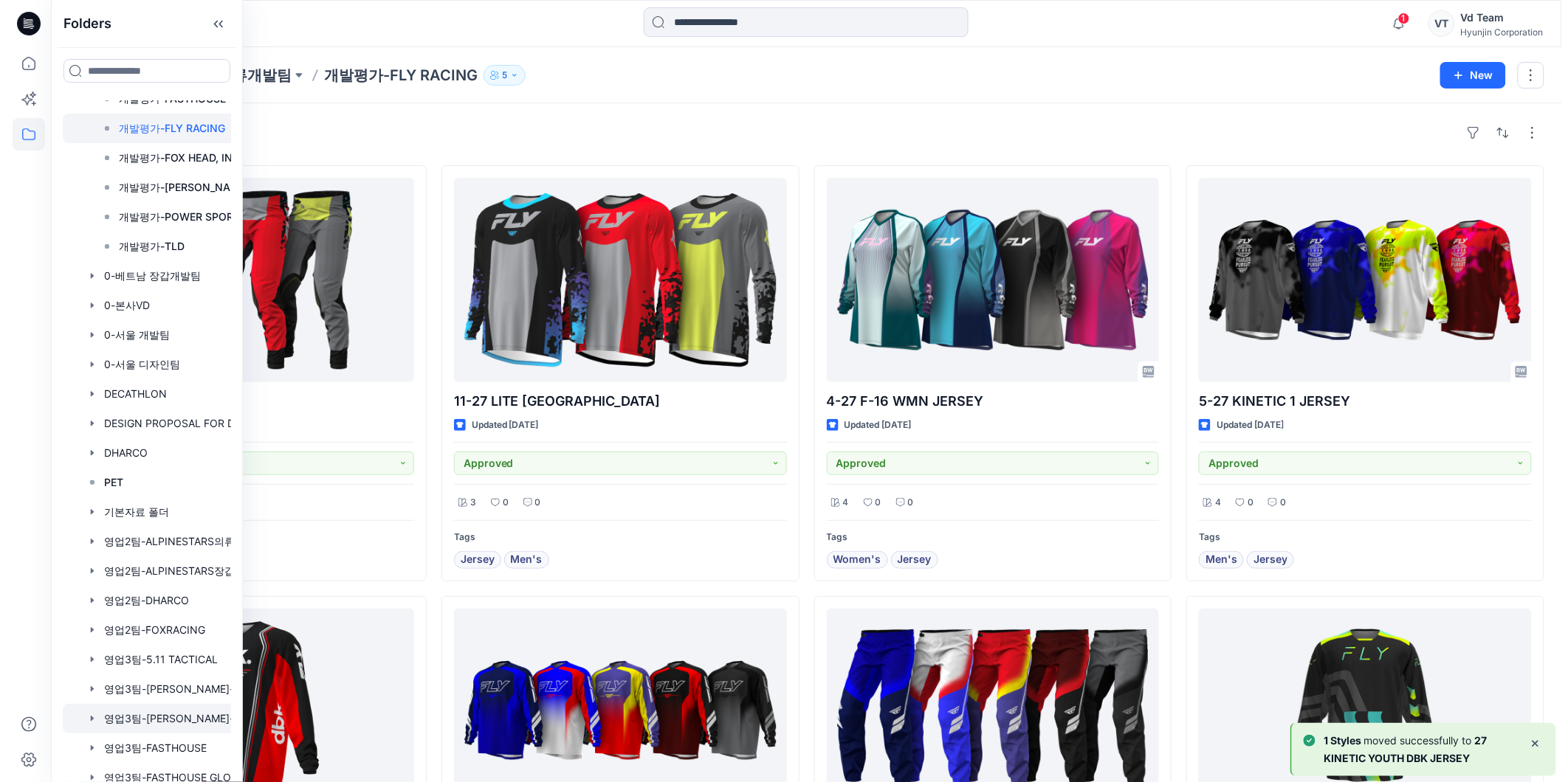
scroll to position [246, 0]
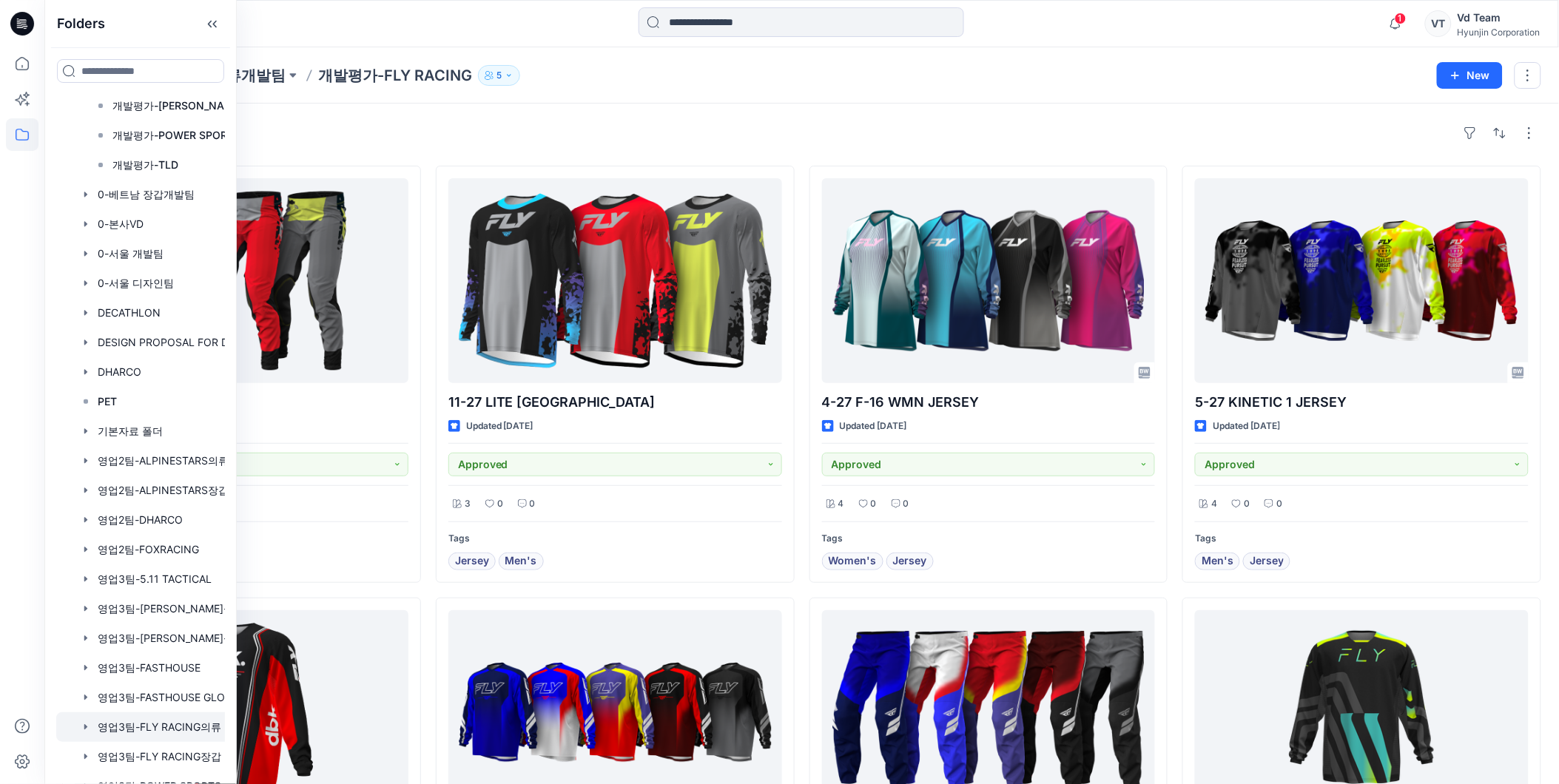
click at [147, 730] on div at bounding box center [159, 727] width 207 height 29
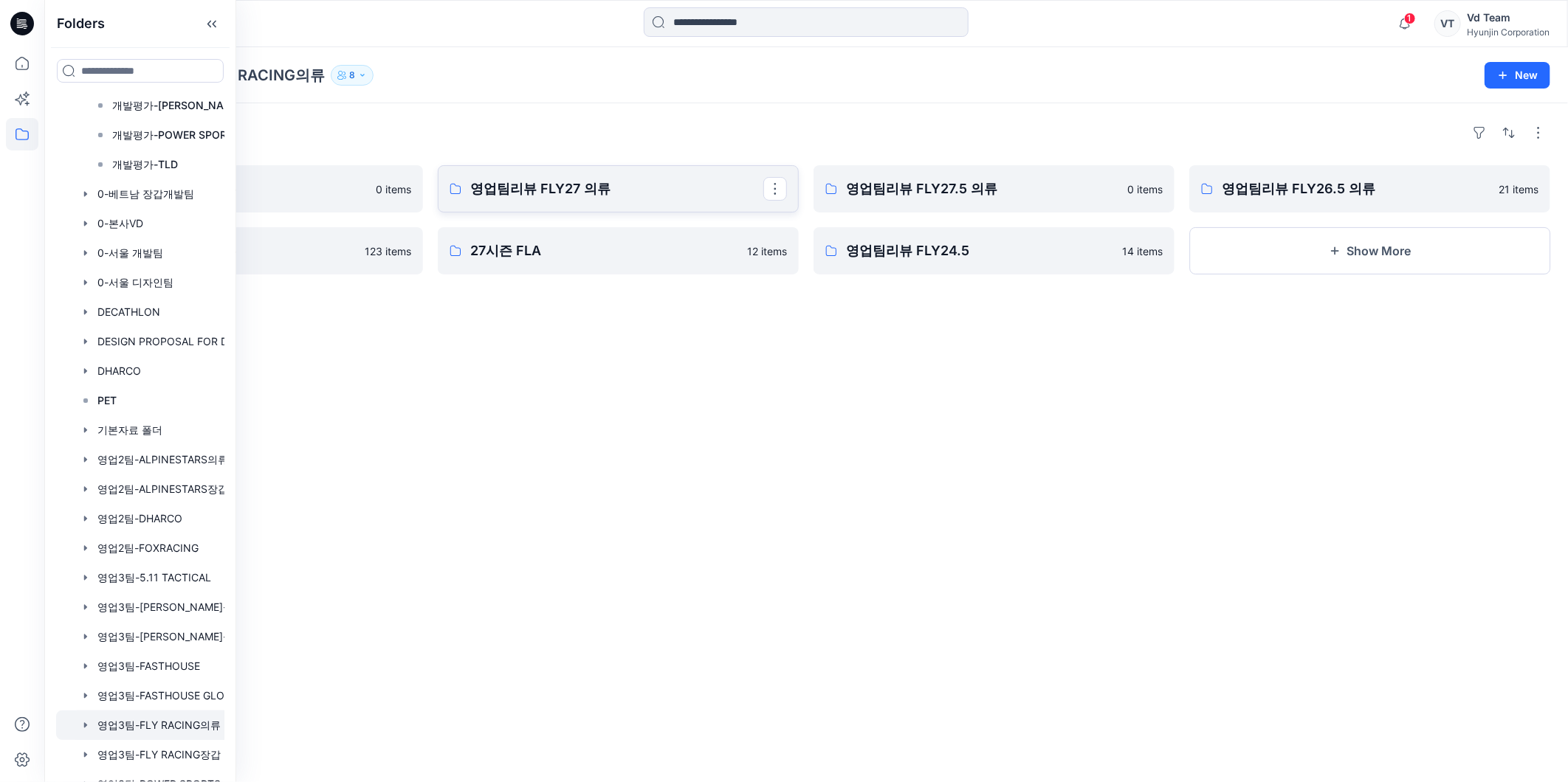
click at [547, 195] on p "영업팀리뷰 FLY27 의류" at bounding box center [617, 189] width 293 height 21
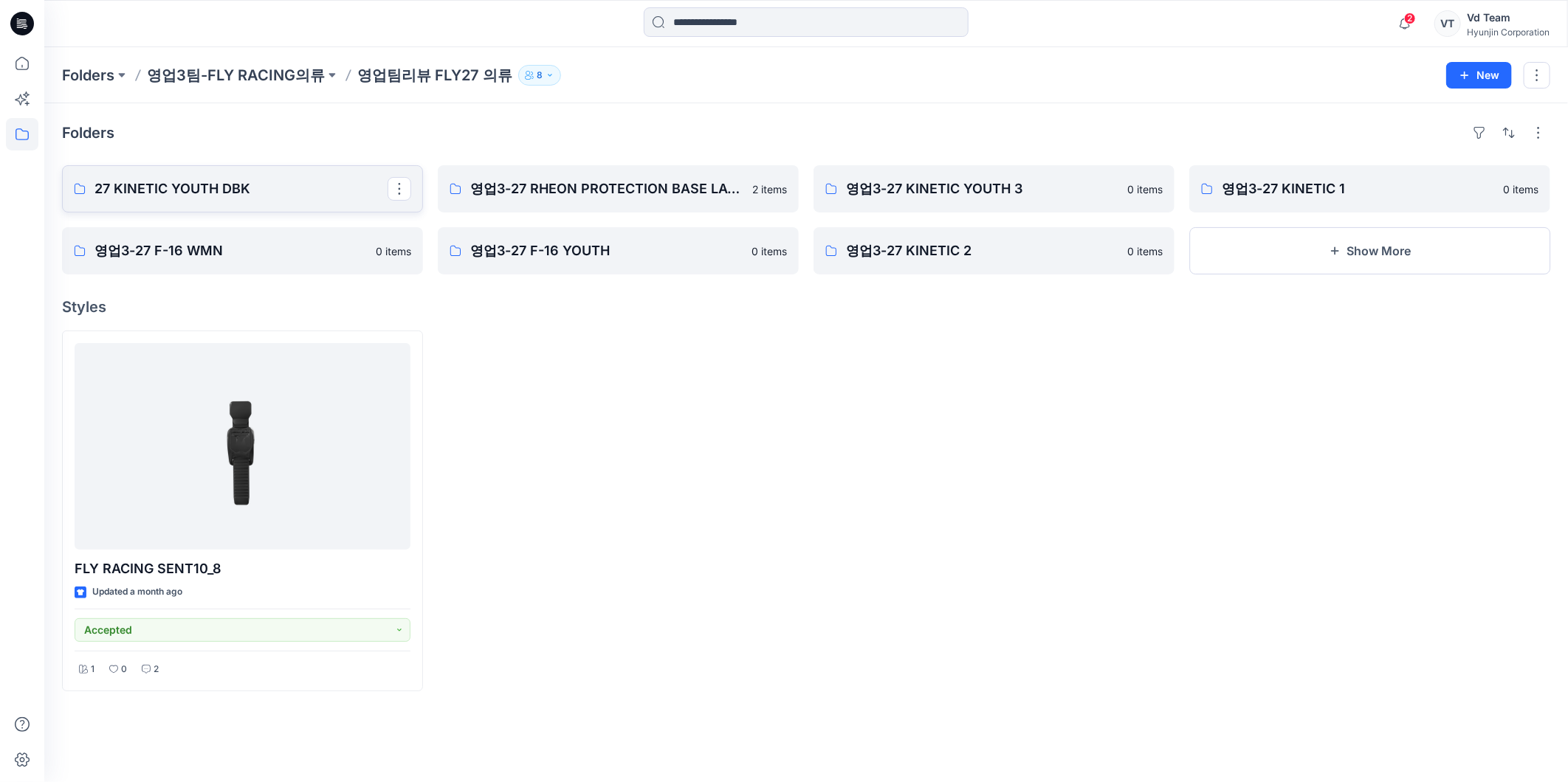
click at [207, 198] on p "27 KINETIC YOUTH DBK" at bounding box center [241, 189] width 293 height 21
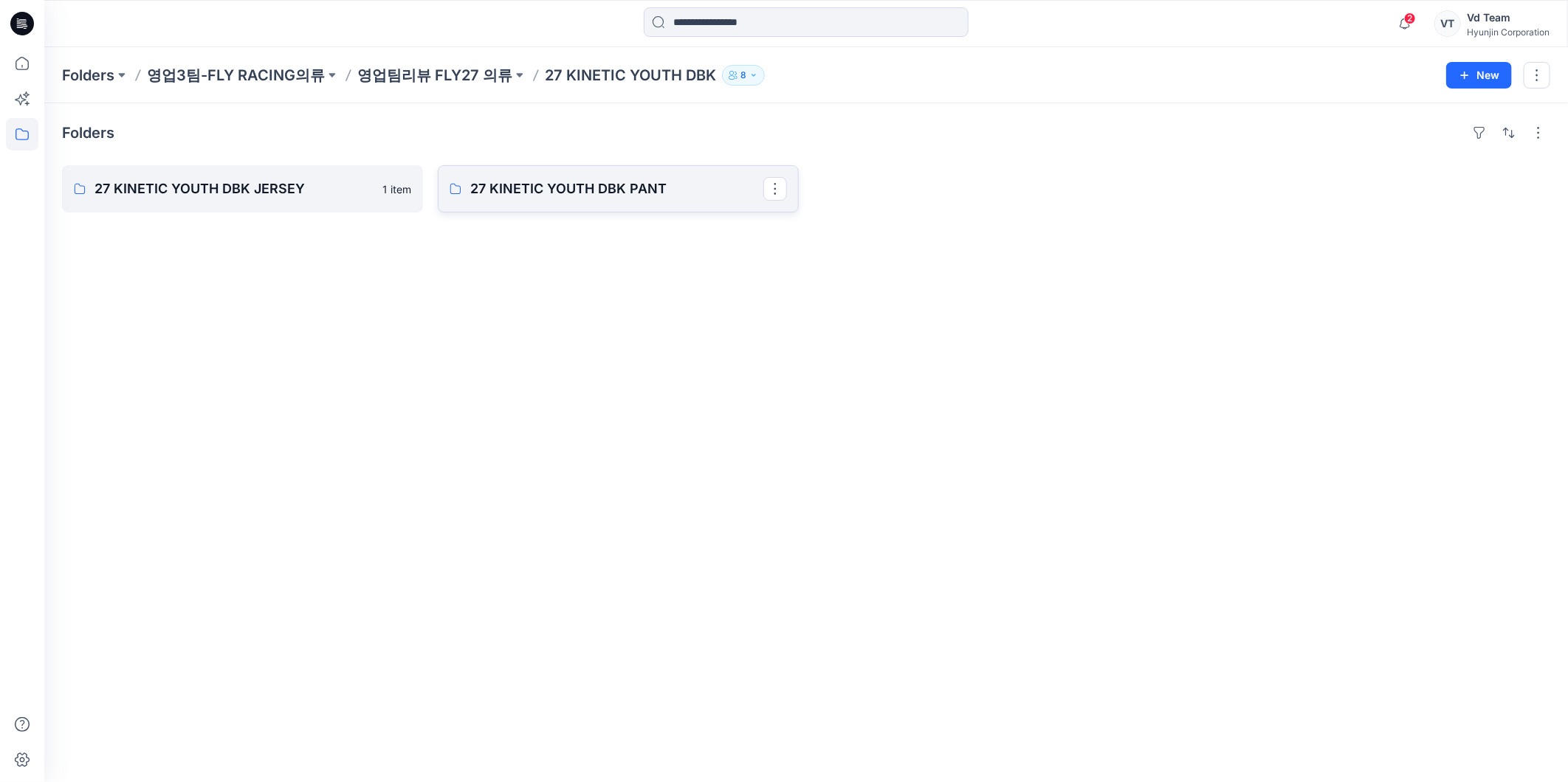
click at [536, 194] on p "27 KINETIC YOUTH DBK PANT" at bounding box center [617, 189] width 293 height 21
click at [240, 183] on p "27 KINETIC YOUTH DBK JERSEY" at bounding box center [241, 189] width 293 height 21
